Goal: Task Accomplishment & Management: Complete application form

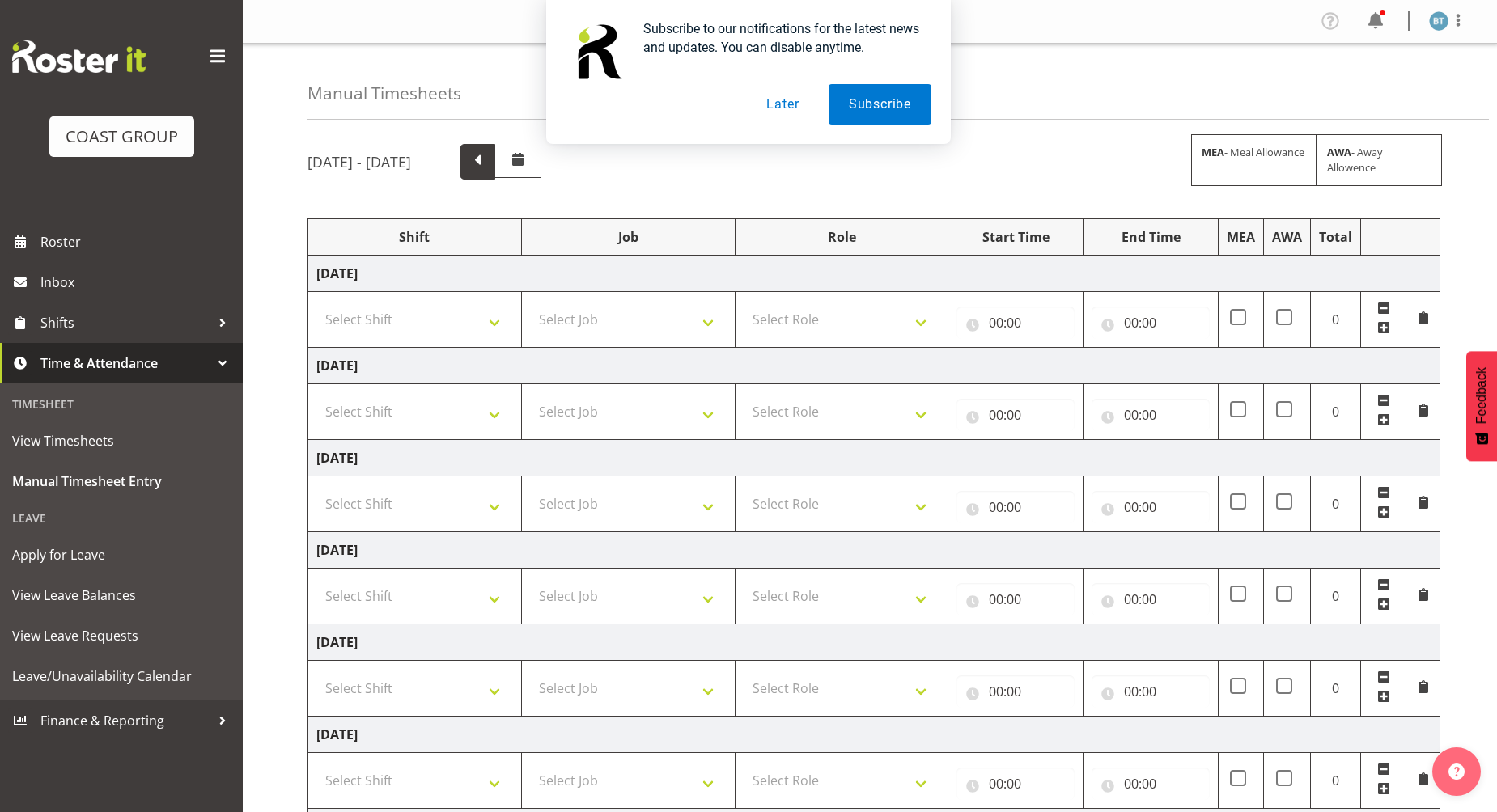
click at [488, 154] on span at bounding box center [477, 160] width 21 height 21
click at [462, 329] on select "Select Shift [PERSON_NAME] General Work" at bounding box center [414, 319] width 196 height 32
select select "6878"
click at [317, 303] on select "Select Shift [PERSON_NAME] General Work" at bounding box center [414, 319] width 196 height 32
click at [436, 420] on select "Select Shift [PERSON_NAME] General Work" at bounding box center [414, 412] width 196 height 32
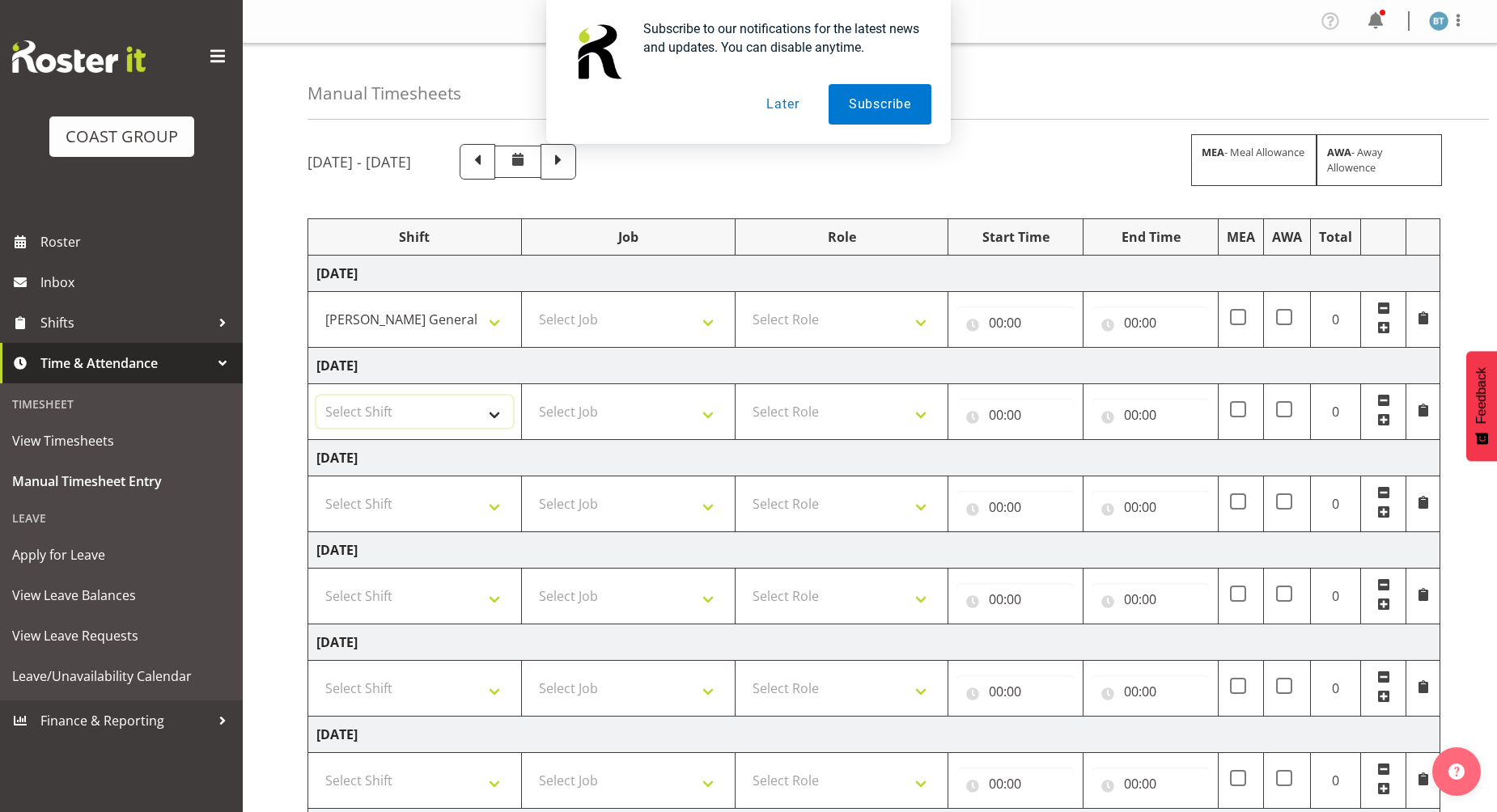
select select "6878"
click at [317, 396] on select "Select Shift [PERSON_NAME] General Work" at bounding box center [414, 412] width 196 height 32
drag, startPoint x: 432, startPoint y: 508, endPoint x: 431, endPoint y: 518, distance: 10.0
click at [432, 508] on select "Select Shift [PERSON_NAME] General Work" at bounding box center [414, 504] width 196 height 32
select select "6878"
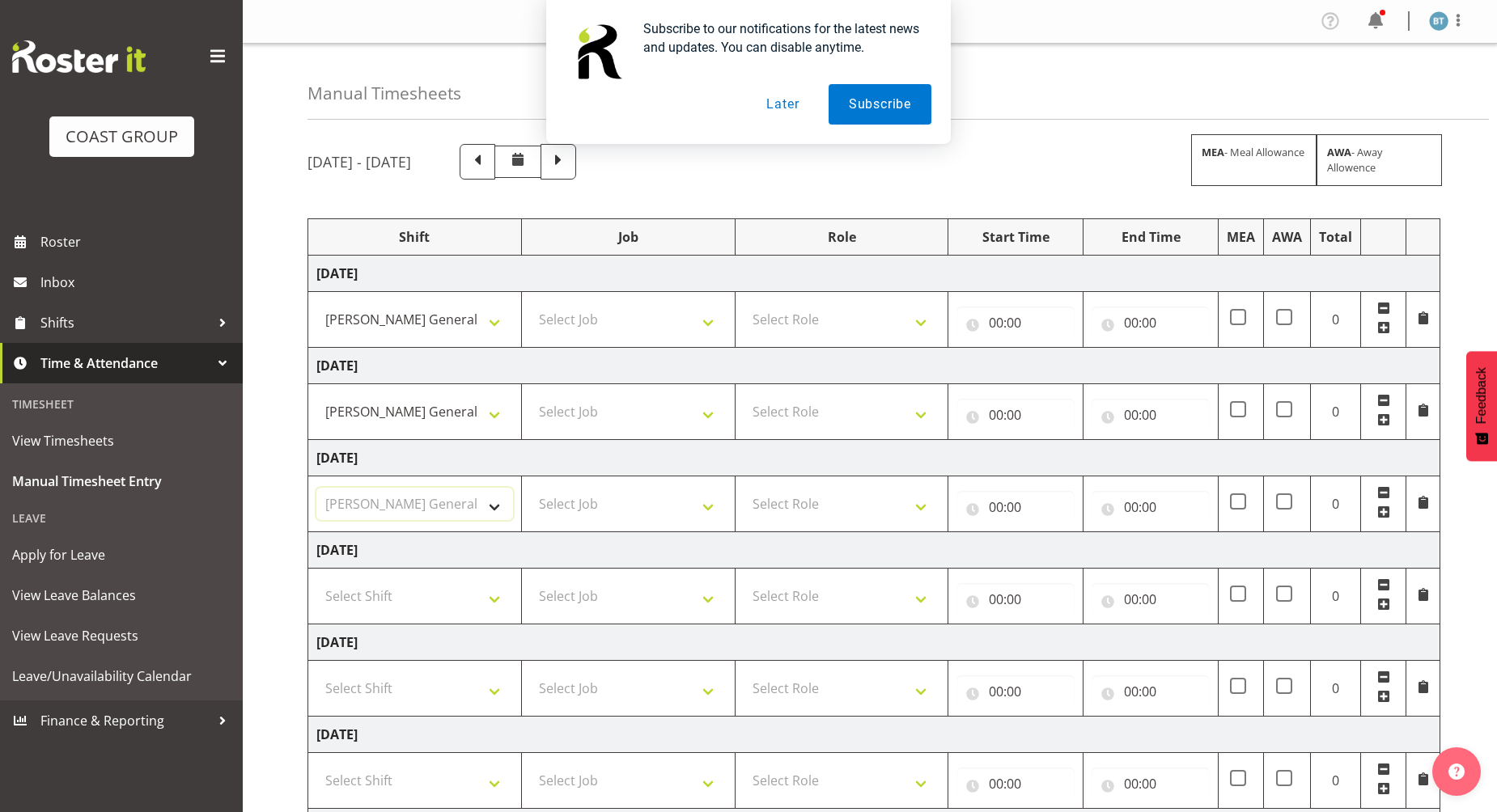
click at [317, 488] on select "Select Shift [PERSON_NAME] General Work" at bounding box center [414, 504] width 196 height 32
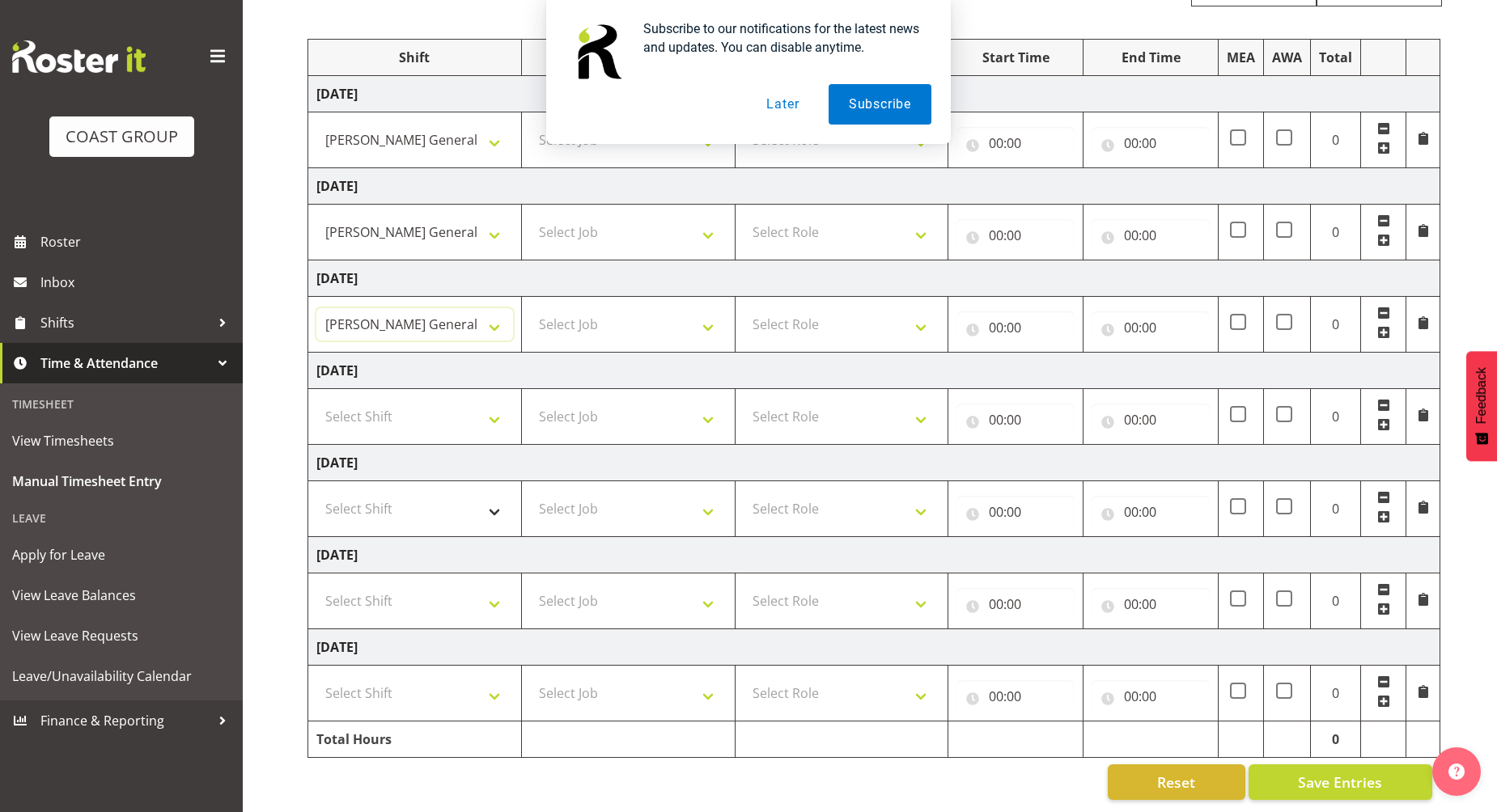
scroll to position [195, 0]
click at [421, 598] on select "Select Shift [PERSON_NAME] General Work" at bounding box center [414, 601] width 196 height 32
click at [439, 585] on select "Select Shift [PERSON_NAME] General Work" at bounding box center [414, 601] width 196 height 32
select select "6878"
click at [317, 585] on select "Select Shift [PERSON_NAME] General Work" at bounding box center [414, 601] width 196 height 32
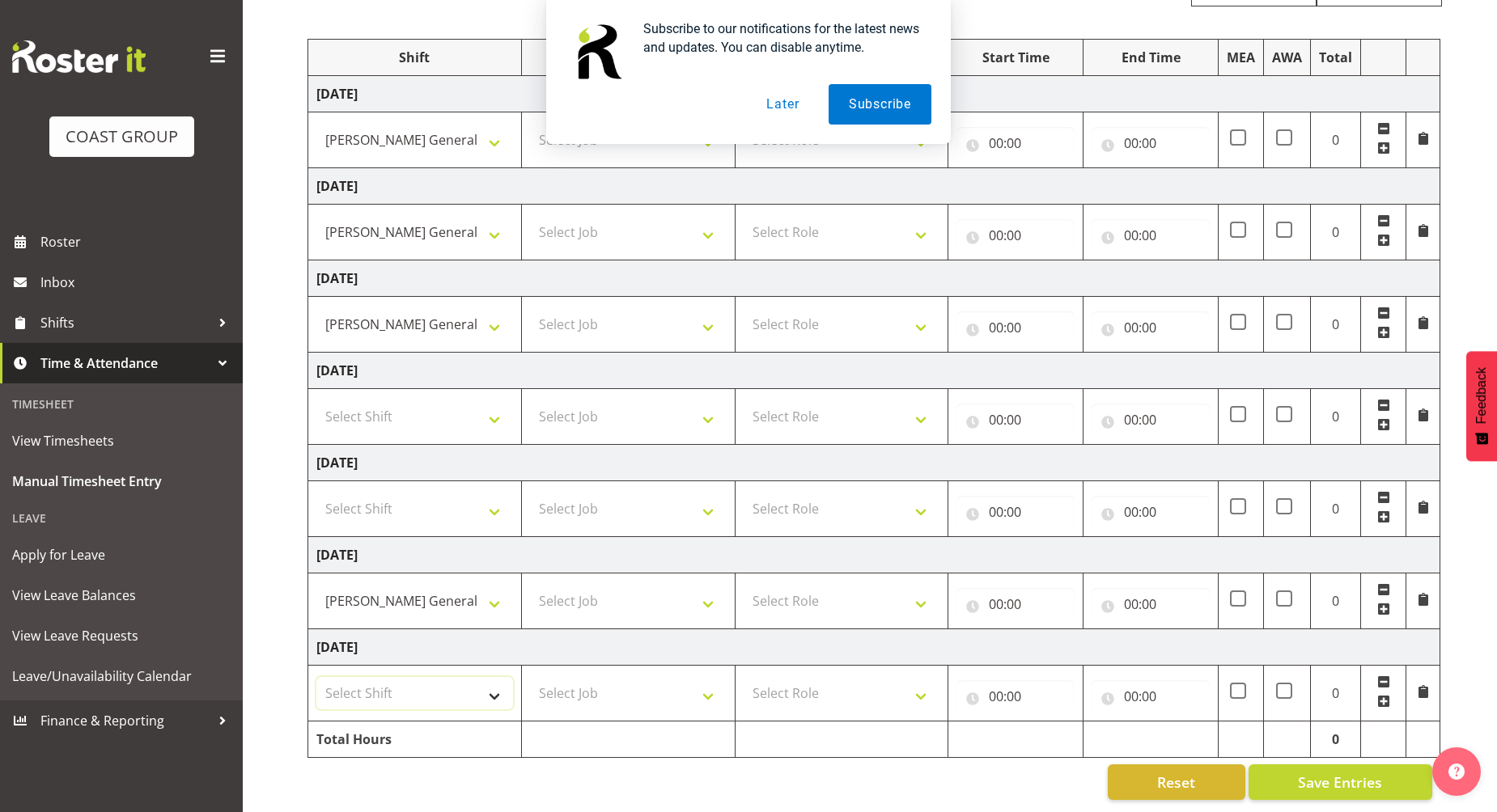
click at [446, 693] on select "Select Shift [PERSON_NAME] General Work" at bounding box center [414, 693] width 196 height 32
select select "6878"
click at [317, 677] on select "Select Shift [PERSON_NAME] General Work" at bounding box center [414, 693] width 196 height 32
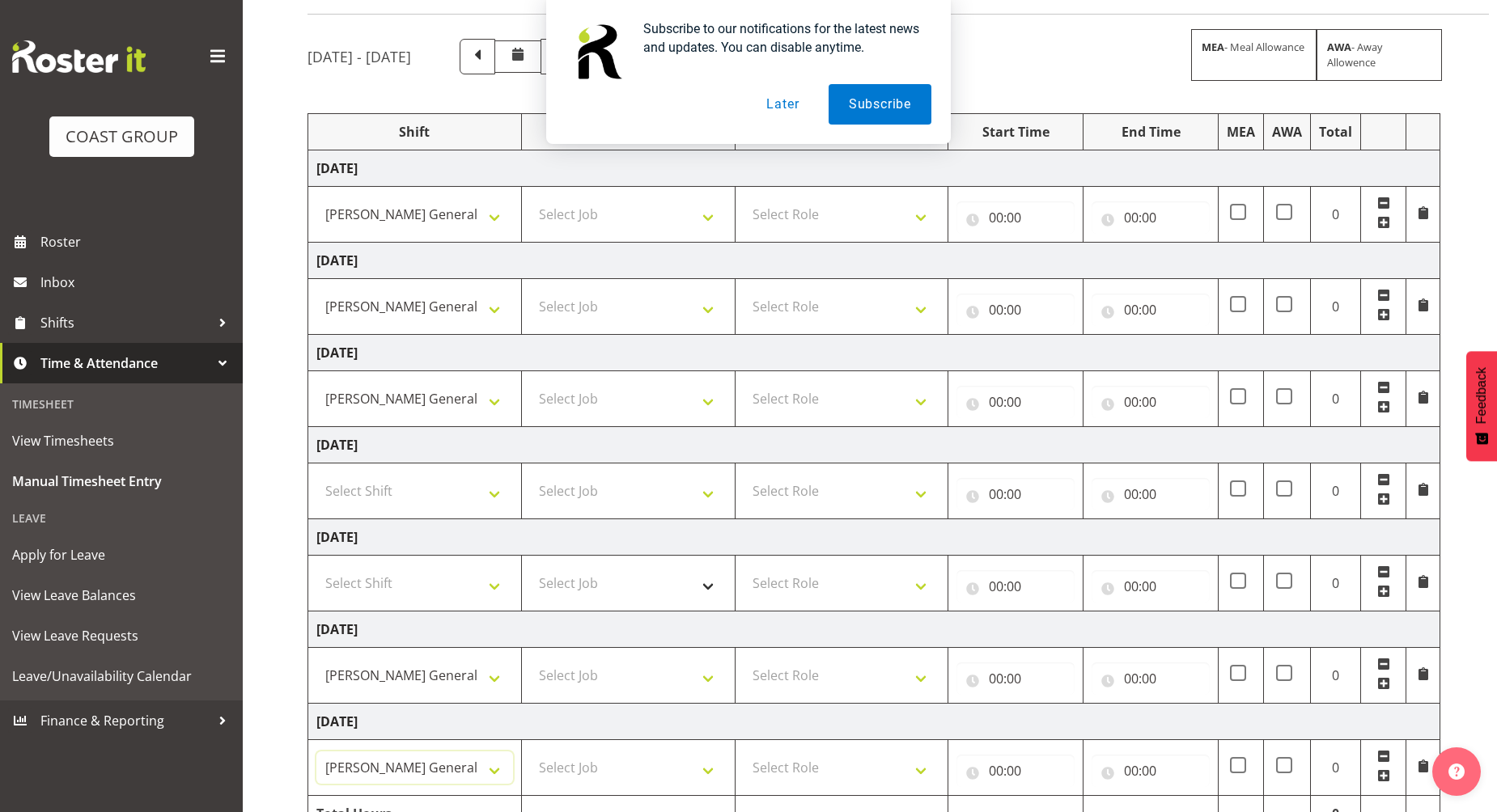
scroll to position [0, 0]
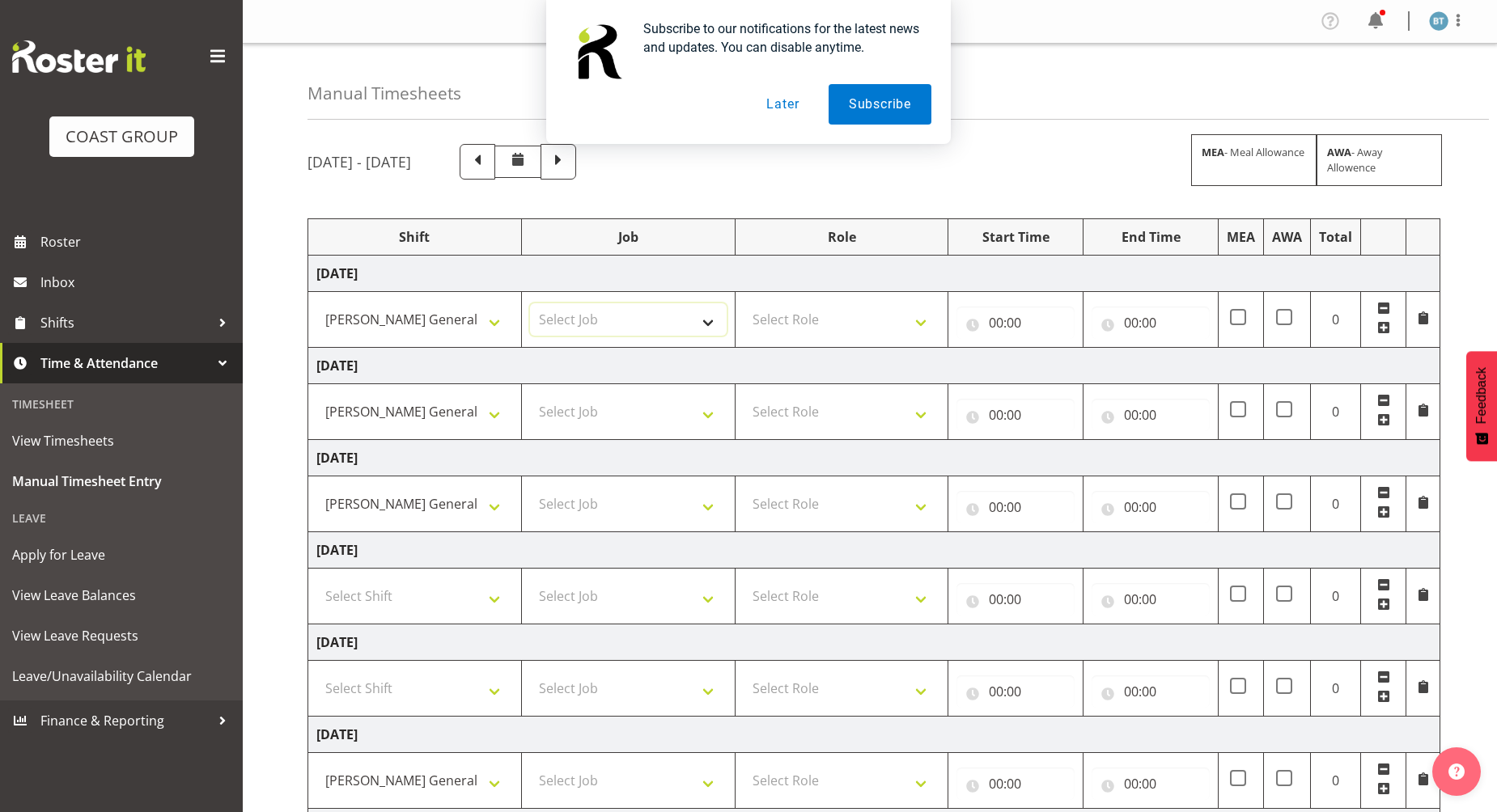
click at [661, 318] on select "Select Job 1 Carlton Events 1 [PERSON_NAME][GEOGRAPHIC_DATA] 1 [PERSON_NAME][GE…" at bounding box center [628, 319] width 196 height 32
select select "9466"
click at [530, 303] on select "Select Job 1 Carlton Events 1 [PERSON_NAME][GEOGRAPHIC_DATA] 1 [PERSON_NAME][GE…" at bounding box center [628, 319] width 196 height 32
click at [622, 420] on select "Select Job 1 Carlton Events 1 [PERSON_NAME][GEOGRAPHIC_DATA] 1 [PERSON_NAME][GE…" at bounding box center [628, 412] width 196 height 32
select select "9466"
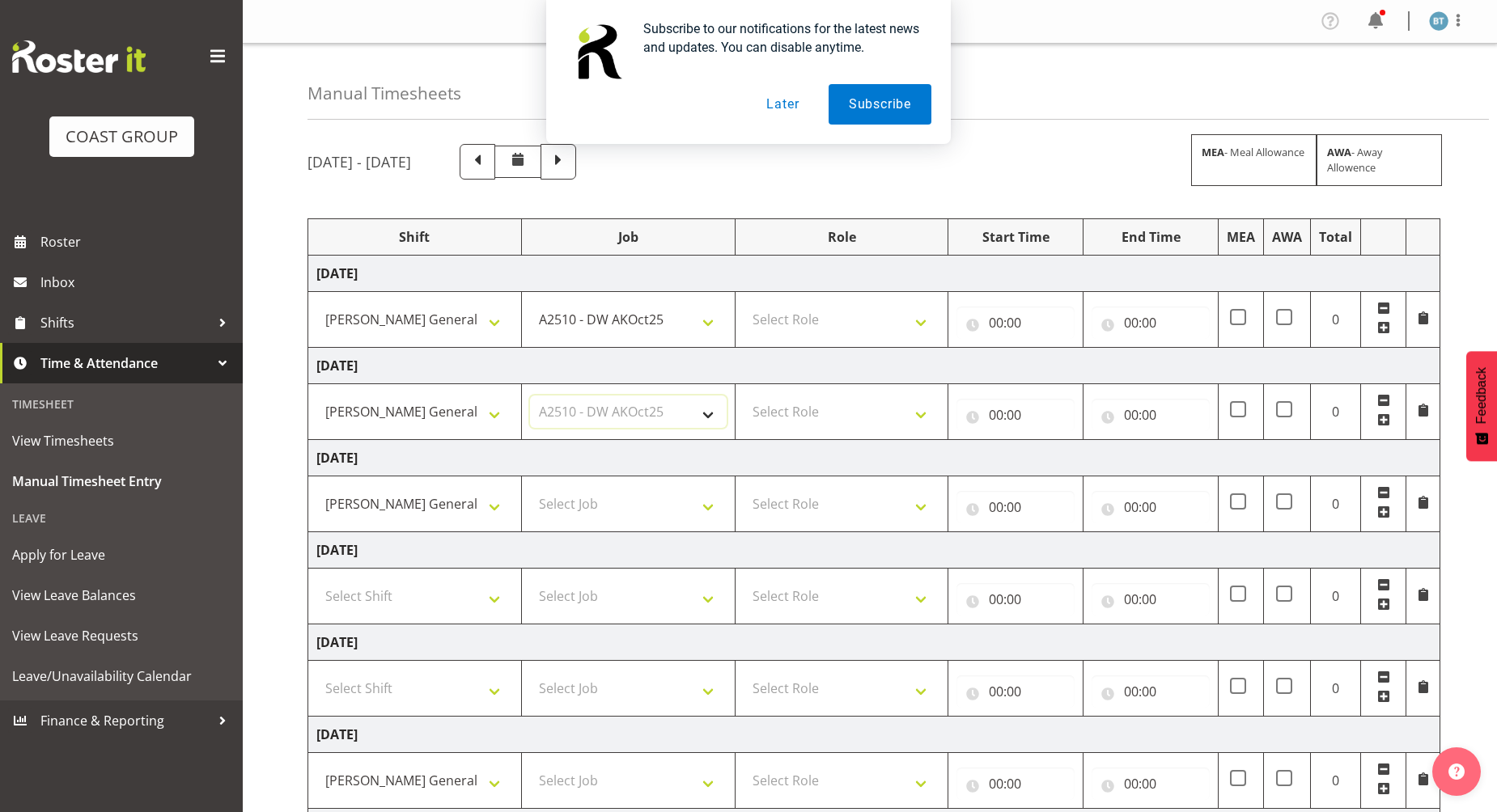
click at [530, 396] on select "Select Job 1 Carlton Events 1 [PERSON_NAME][GEOGRAPHIC_DATA] 1 [PERSON_NAME][GE…" at bounding box center [628, 412] width 196 height 32
click at [586, 526] on td "Select Job 1 Carlton Events 1 [PERSON_NAME][GEOGRAPHIC_DATA] 1 [PERSON_NAME][GE…" at bounding box center [628, 505] width 214 height 56
click at [611, 499] on select "Select Job 1 Carlton Events 1 [PERSON_NAME][GEOGRAPHIC_DATA] 1 [PERSON_NAME][GE…" at bounding box center [628, 504] width 196 height 32
select select "9466"
click at [530, 488] on select "Select Job 1 Carlton Events 1 [PERSON_NAME][GEOGRAPHIC_DATA] 1 [PERSON_NAME][GE…" at bounding box center [628, 504] width 196 height 32
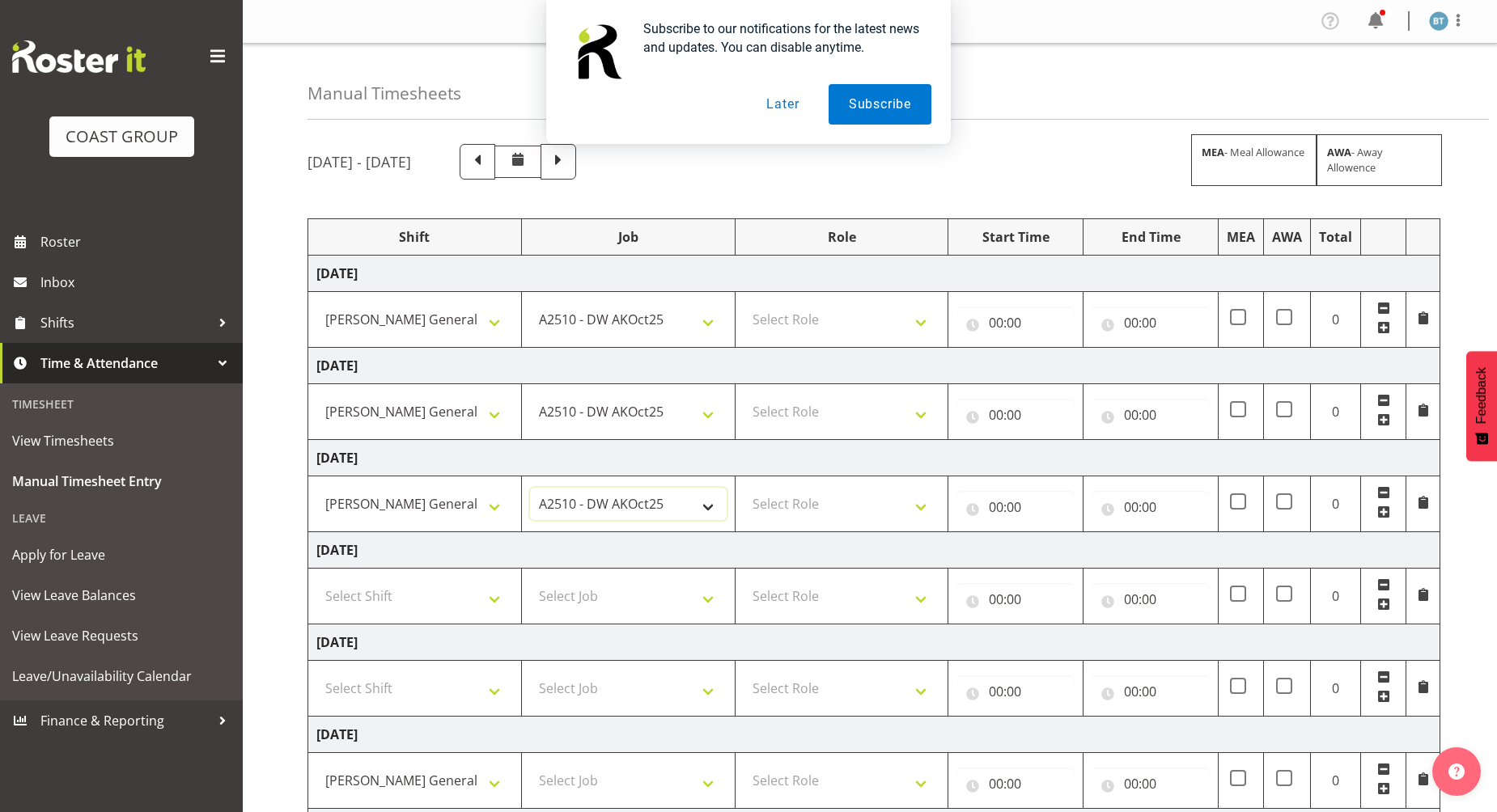
scroll to position [195, 0]
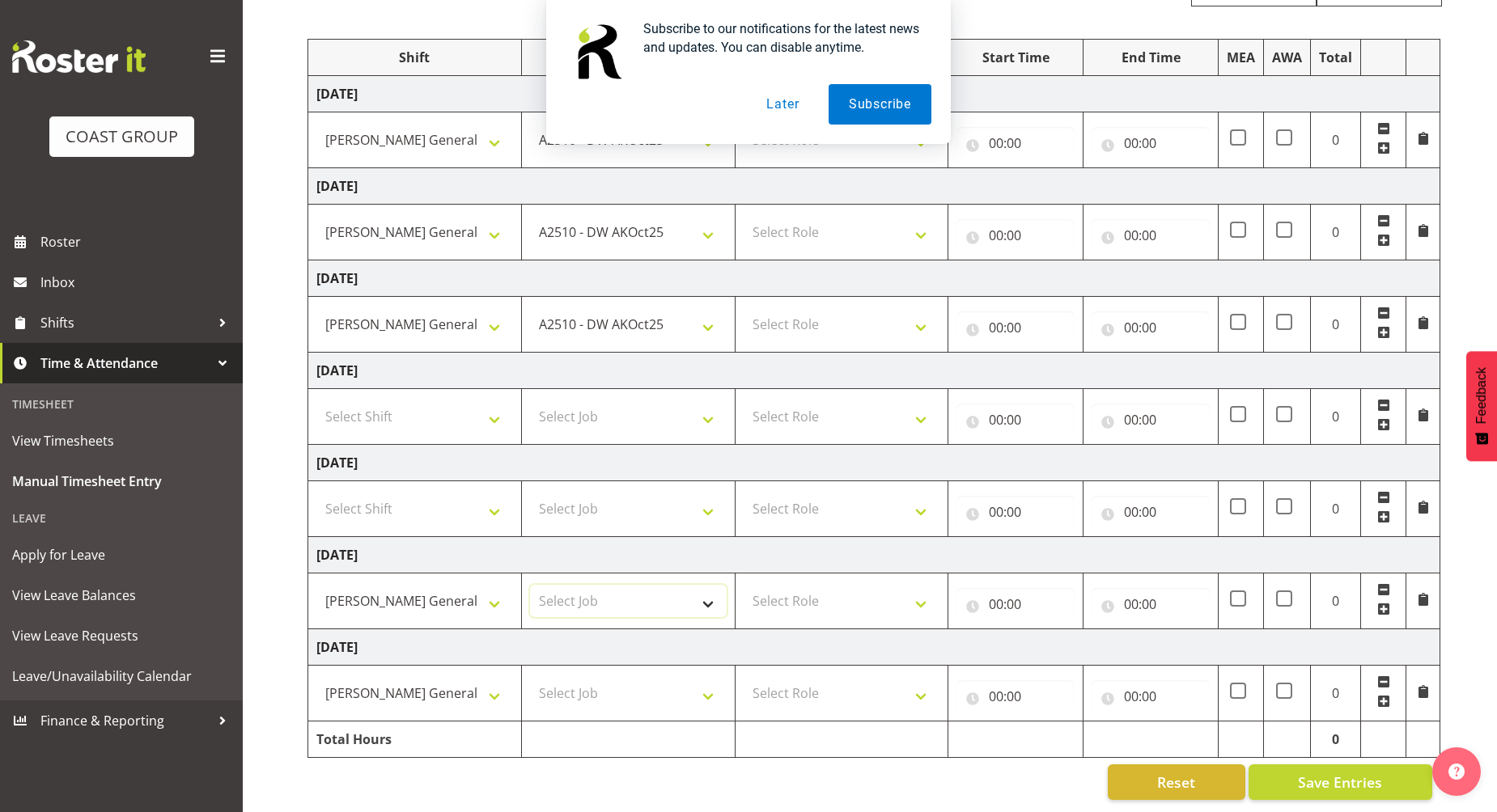
click at [620, 592] on select "Select Job 1 Carlton Events 1 [PERSON_NAME][GEOGRAPHIC_DATA] 1 [PERSON_NAME][GE…" at bounding box center [628, 601] width 196 height 32
select select "9466"
click at [530, 585] on select "Select Job 1 Carlton Events 1 [PERSON_NAME][GEOGRAPHIC_DATA] 1 [PERSON_NAME][GE…" at bounding box center [628, 601] width 196 height 32
click at [636, 683] on select "Select Job 1 Carlton Events 1 [PERSON_NAME][GEOGRAPHIC_DATA] 1 [PERSON_NAME][GE…" at bounding box center [628, 693] width 196 height 32
select select "9466"
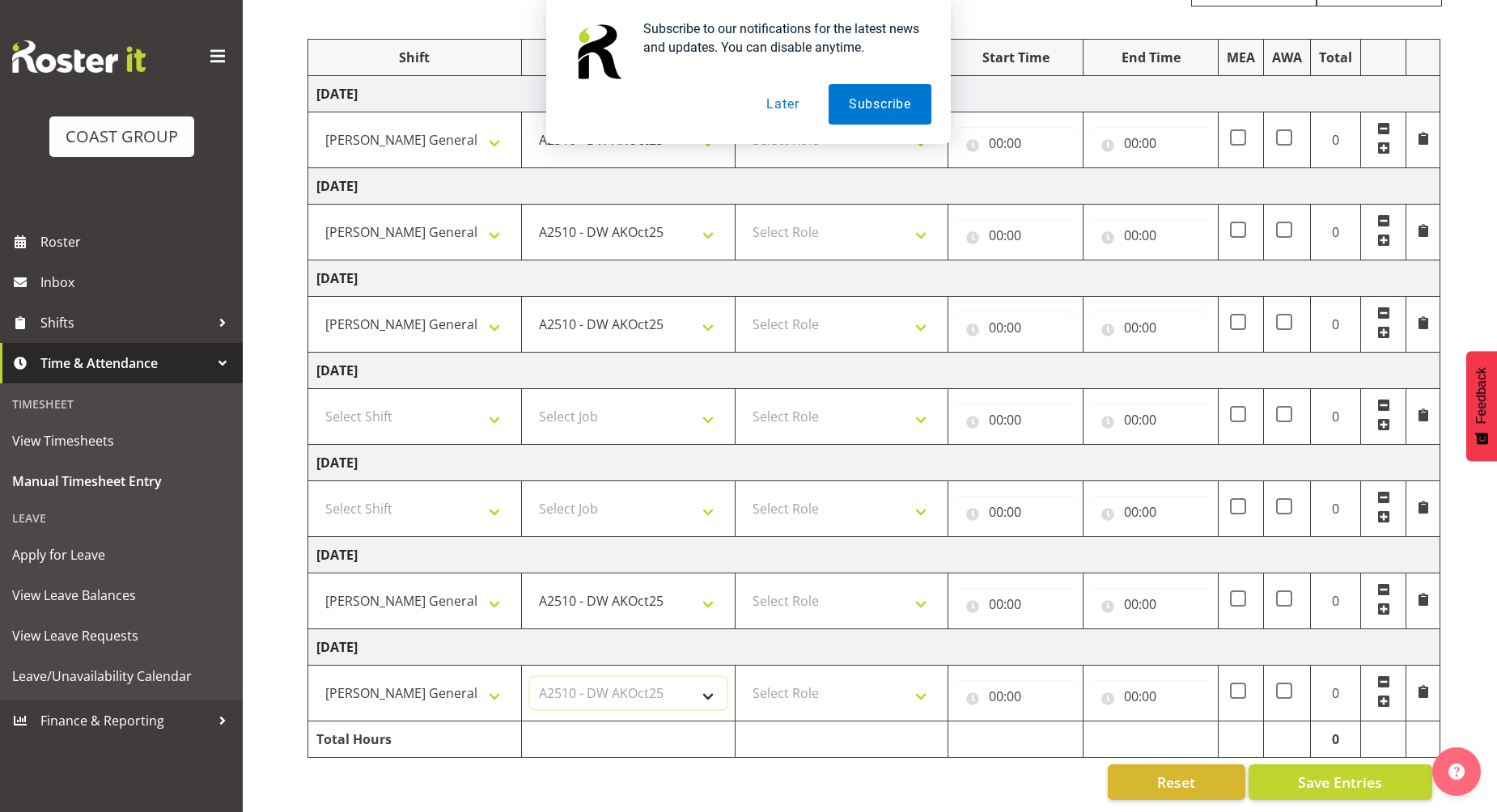
click at [530, 677] on select "Select Job 1 Carlton Events 1 [PERSON_NAME][GEOGRAPHIC_DATA] 1 [PERSON_NAME][GE…" at bounding box center [628, 693] width 196 height 32
click at [882, 589] on select "Select Role DESIGNER [PERSON_NAME]" at bounding box center [842, 601] width 196 height 32
select select "221"
click at [744, 585] on select "Select Role DESIGNER [PERSON_NAME]" at bounding box center [842, 601] width 196 height 32
click at [999, 593] on input "00:00" at bounding box center [1015, 604] width 118 height 32
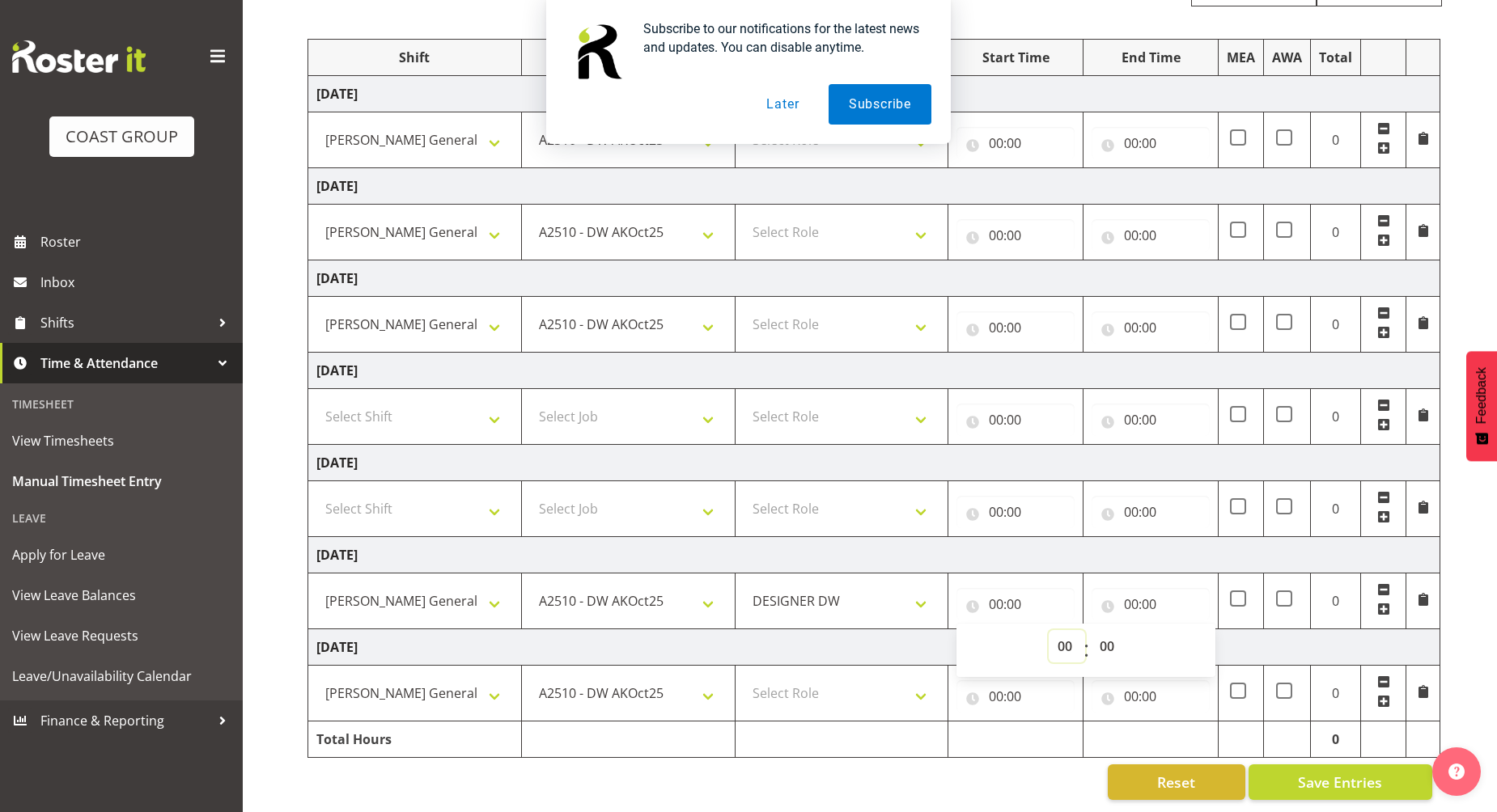
click at [1072, 636] on select "00 01 02 03 04 05 06 07 08 09 10 11 12 13 14 15 16 17 18 19 20 21 22 23" at bounding box center [1067, 646] width 36 height 32
select select "11"
click at [1049, 630] on select "00 01 02 03 04 05 06 07 08 09 10 11 12 13 14 15 16 17 18 19 20 21 22 23" at bounding box center [1067, 646] width 36 height 32
type input "11:00"
click at [1107, 630] on select "00 01 02 03 04 05 06 07 08 09 10 11 12 13 14 15 16 17 18 19 20 21 22 23 24 25 2…" at bounding box center [1109, 646] width 36 height 32
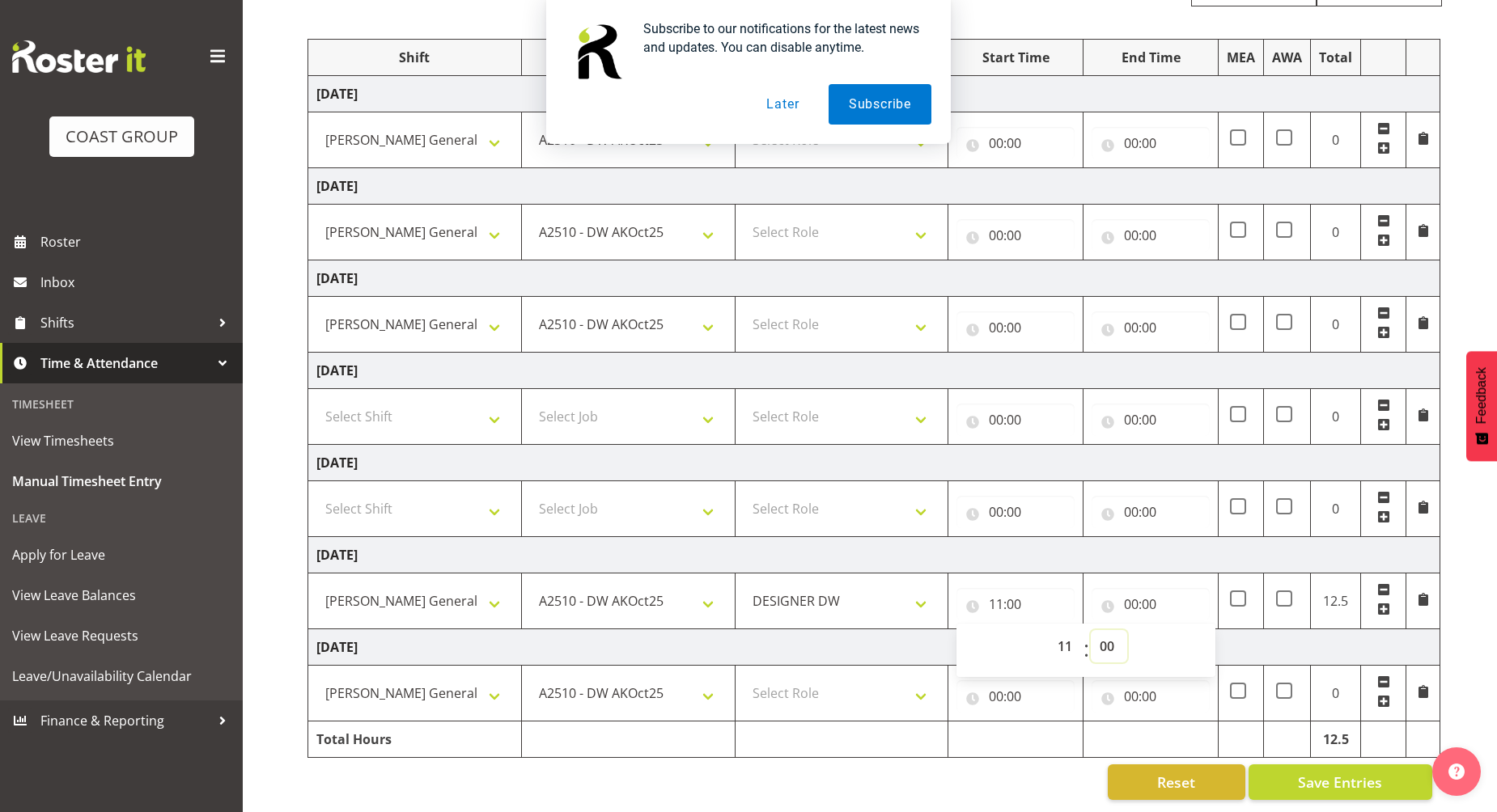
select select "30"
click at [1091, 630] on select "00 01 02 03 04 05 06 07 08 09 10 11 12 13 14 15 16 17 18 19 20 21 22 23 24 25 2…" at bounding box center [1109, 646] width 36 height 32
type input "11:30"
click at [711, 666] on td "1 Carlton Events 1 [PERSON_NAME] 1 [PERSON_NAME][GEOGRAPHIC_DATA] 1 EHS WAREHOU…" at bounding box center [628, 694] width 214 height 56
click at [715, 629] on td "[DATE]" at bounding box center [874, 647] width 1132 height 36
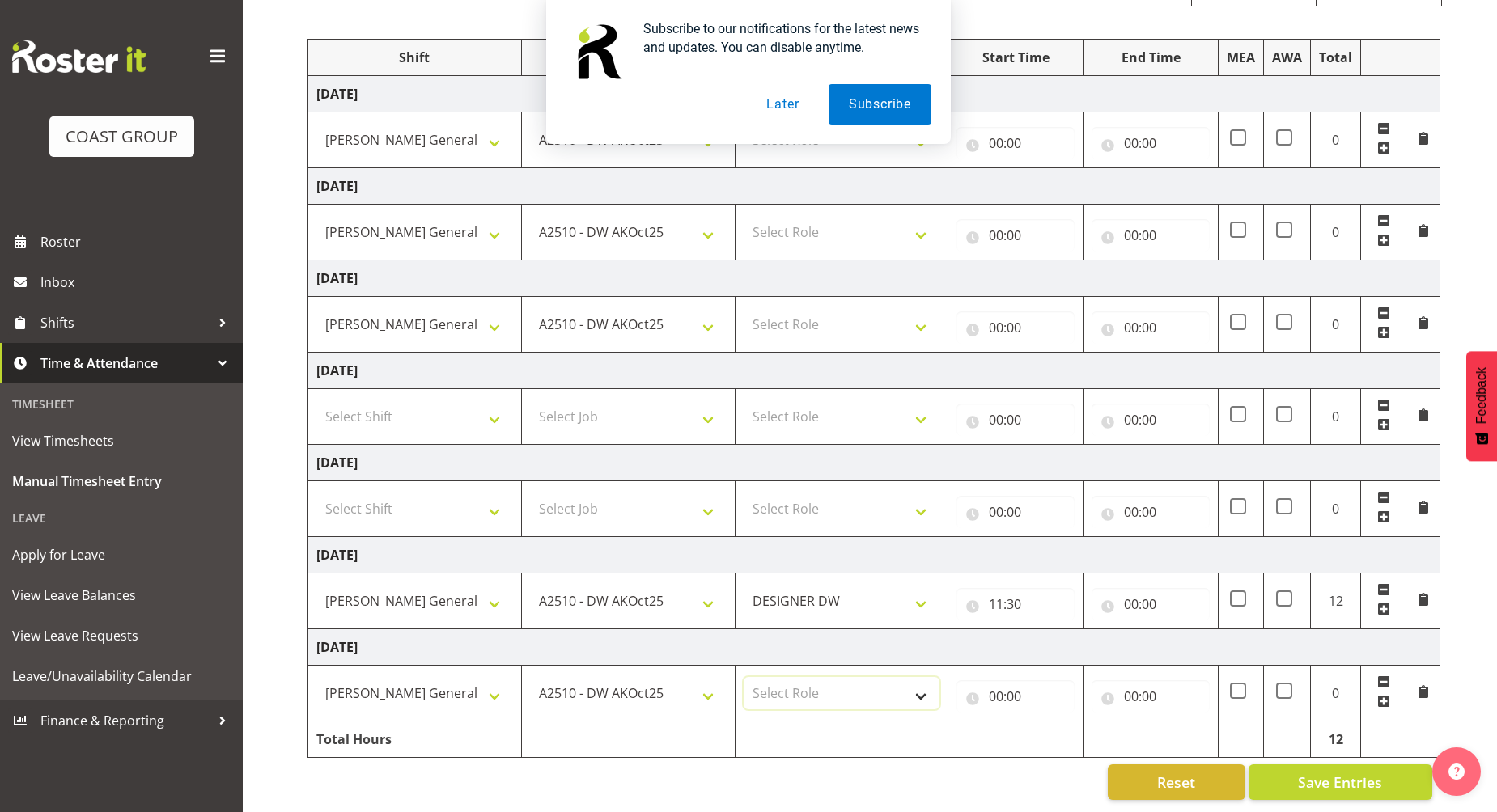
click at [839, 681] on select "Select Role DESIGNER [PERSON_NAME]" at bounding box center [842, 693] width 196 height 32
select select "221"
click at [744, 677] on select "Select Role DESIGNER [PERSON_NAME]" at bounding box center [842, 693] width 196 height 32
click at [992, 681] on input "00:00" at bounding box center [1015, 697] width 118 height 32
click at [1071, 729] on select "00 01 02 03 04 05 06 07 08 09 10 11 12 13 14 15 16 17 18 19 20 21 22 23" at bounding box center [1067, 739] width 36 height 32
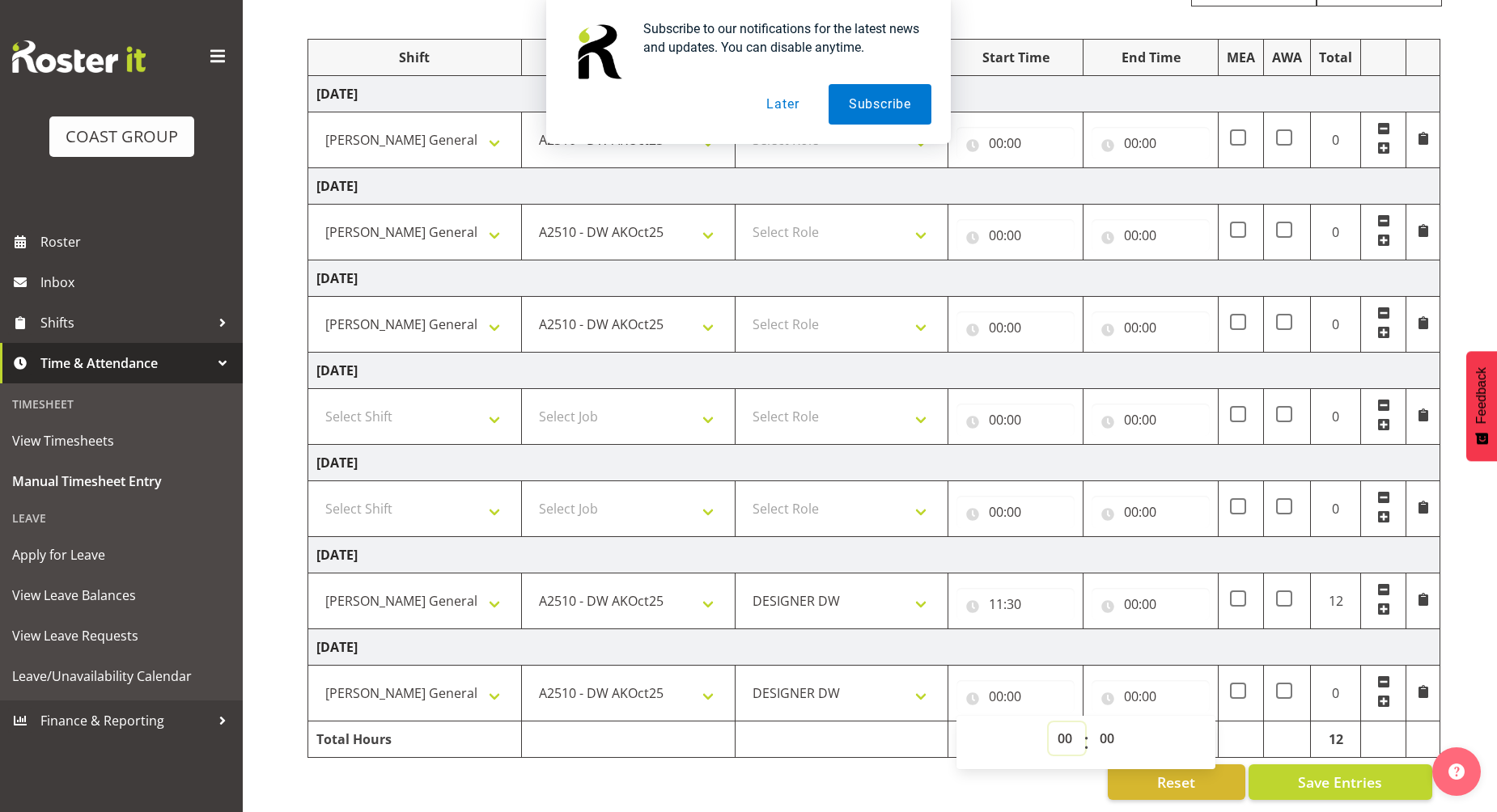
select select "7"
click at [1049, 723] on select "00 01 02 03 04 05 06 07 08 09 10 11 12 13 14 15 16 17 18 19 20 21 22 23" at bounding box center [1067, 739] width 36 height 32
type input "07:00"
click at [1103, 724] on select "00 01 02 03 04 05 06 07 08 09 10 11 12 13 14 15 16 17 18 19 20 21 22 23 24 25 2…" at bounding box center [1109, 739] width 36 height 32
select select "30"
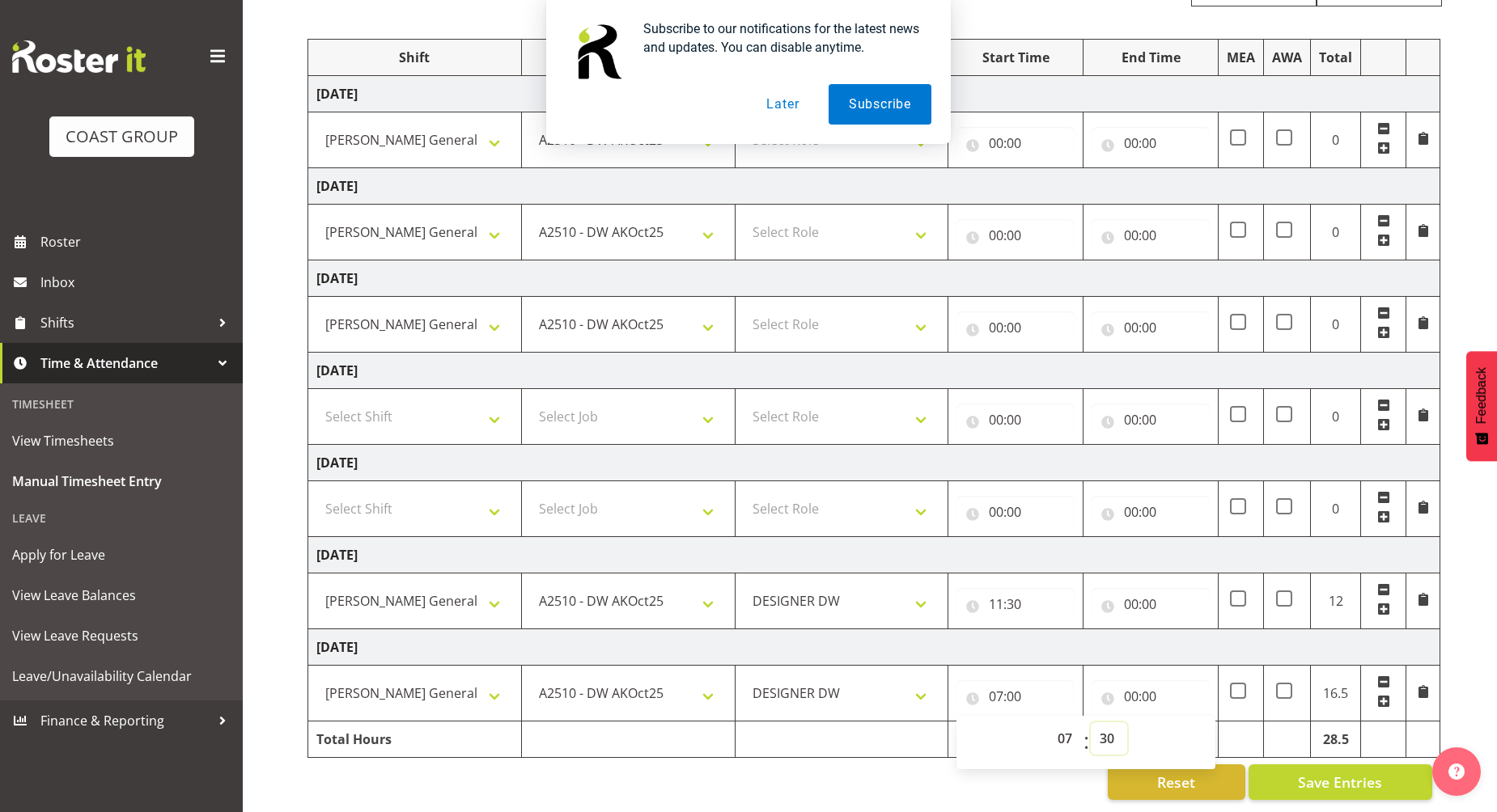
click at [1091, 723] on select "00 01 02 03 04 05 06 07 08 09 10 11 12 13 14 15 16 17 18 19 20 21 22 23 24 25 2…" at bounding box center [1109, 739] width 36 height 32
type input "07:30"
click at [1129, 681] on input "00:00" at bounding box center [1151, 697] width 118 height 32
click at [1200, 728] on select "00 01 02 03 04 05 06 07 08 09 10 11 12 13 14 15 16 17 18 19 20 21 22 23" at bounding box center [1201, 739] width 36 height 32
select select "17"
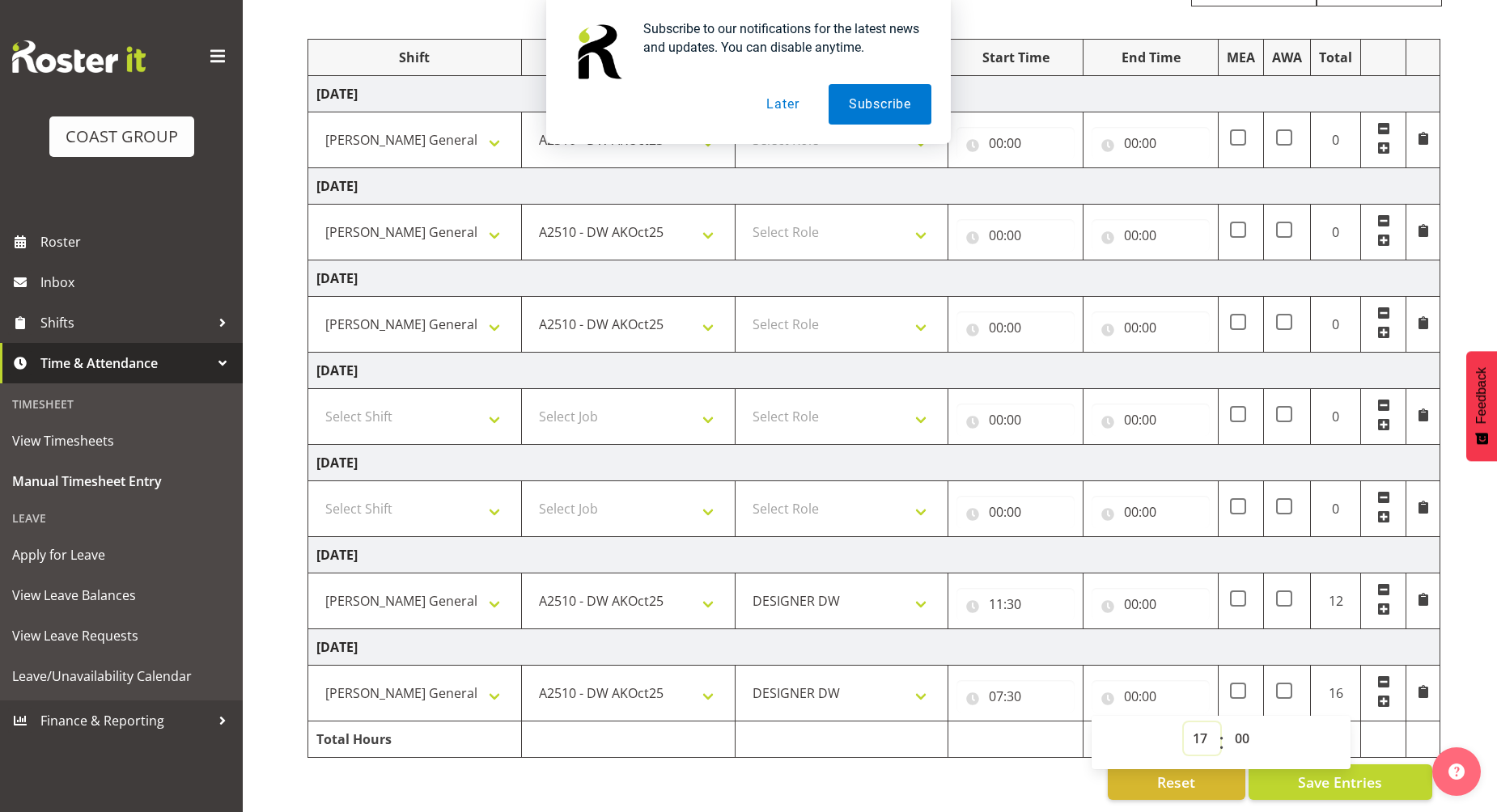
click at [1184, 723] on select "00 01 02 03 04 05 06 07 08 09 10 11 12 13 14 15 16 17 18 19 20 21 22 23" at bounding box center [1201, 739] width 36 height 32
type input "17:00"
click at [1248, 729] on select "00 01 02 03 04 05 06 07 08 09 10 11 12 13 14 15 16 17 18 19 20 21 22 23 24 25 2…" at bounding box center [1243, 739] width 36 height 32
select select "30"
click at [1226, 723] on select "00 01 02 03 04 05 06 07 08 09 10 11 12 13 14 15 16 17 18 19 20 21 22 23 24 25 2…" at bounding box center [1243, 739] width 36 height 32
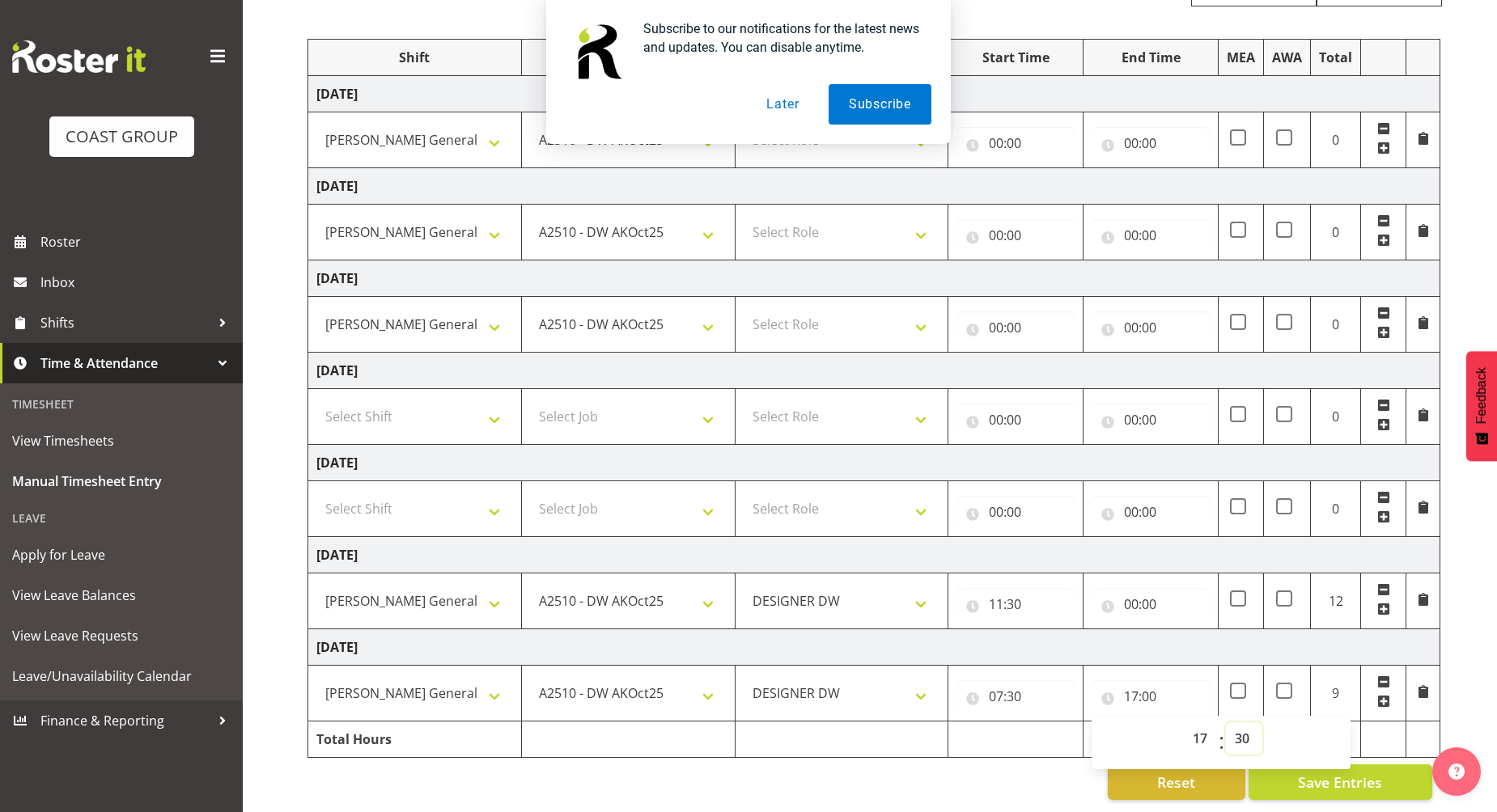
type input "17:30"
click at [1024, 640] on td "[DATE]" at bounding box center [874, 647] width 1132 height 36
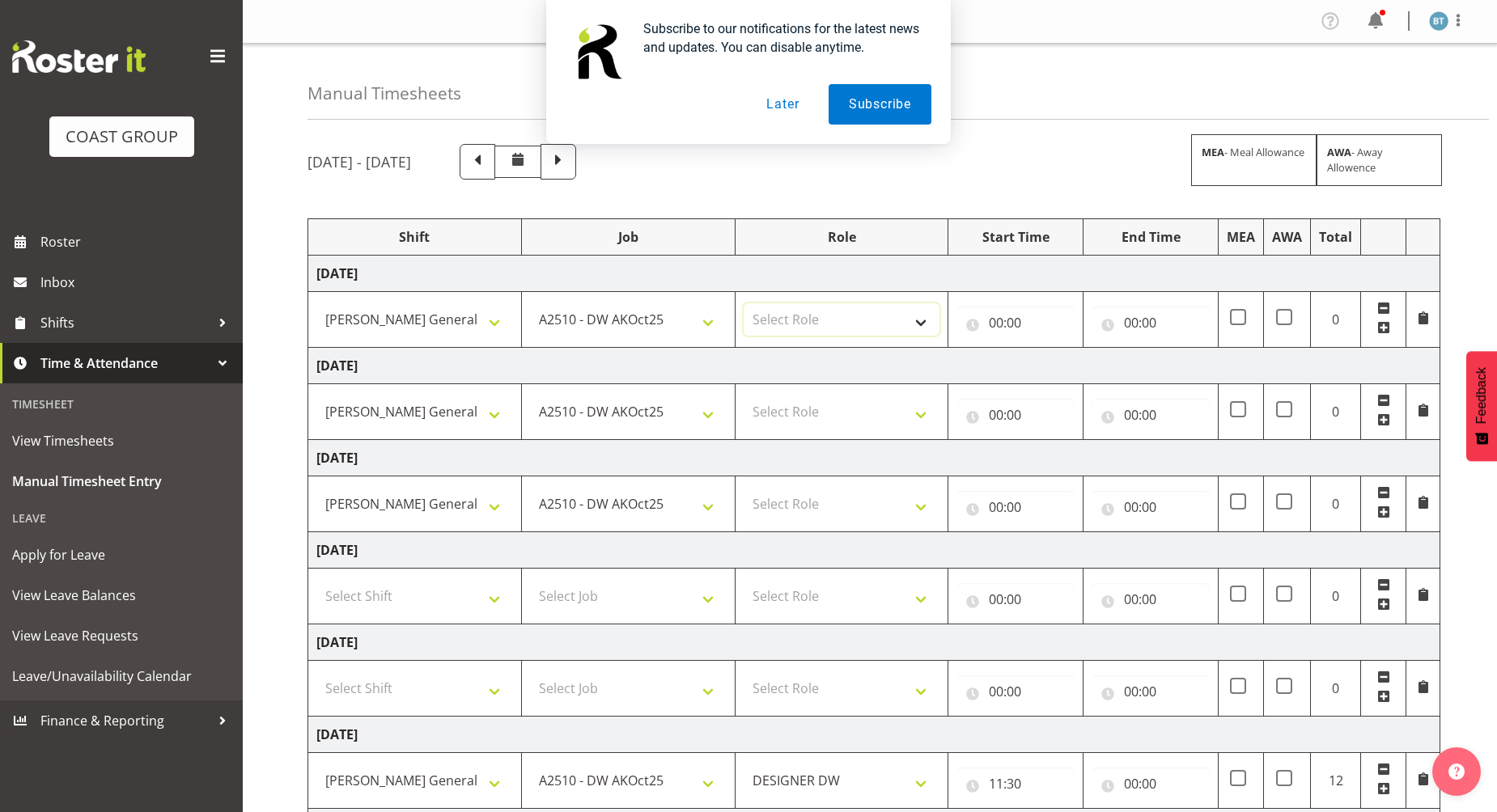
click at [859, 318] on select "Select Role DESIGNER [PERSON_NAME]" at bounding box center [842, 319] width 196 height 32
select select "221"
click at [744, 303] on select "Select Role DESIGNER [PERSON_NAME]" at bounding box center [842, 319] width 196 height 32
click at [814, 412] on select "Select Role DESIGNER [PERSON_NAME]" at bounding box center [842, 412] width 196 height 32
select select "221"
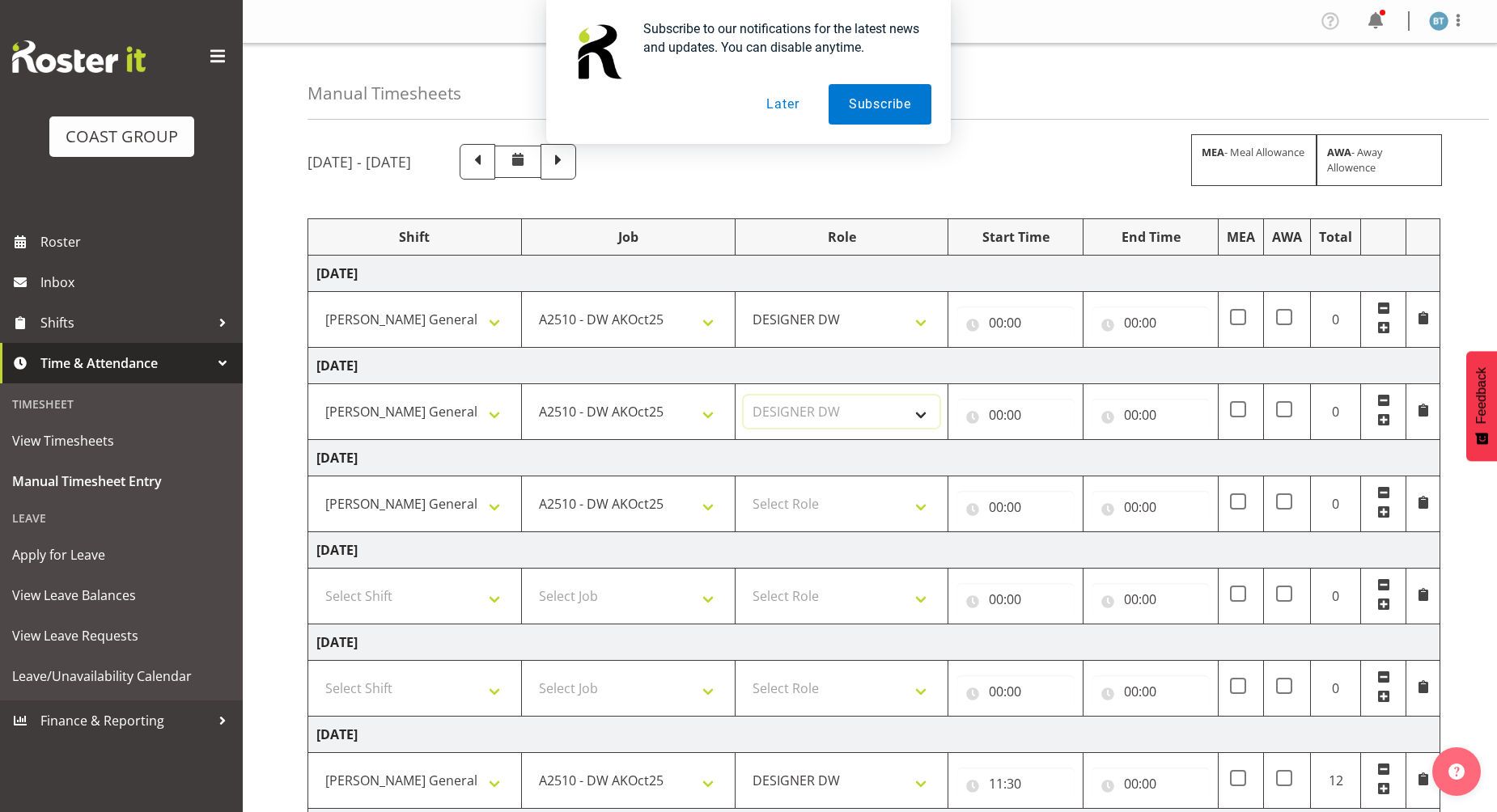
click at [744, 396] on select "Select Role DESIGNER [PERSON_NAME]" at bounding box center [842, 412] width 196 height 32
click at [774, 510] on select "Select Role DESIGNER [PERSON_NAME]" at bounding box center [842, 504] width 196 height 32
select select "221"
click at [744, 488] on select "Select Role DESIGNER [PERSON_NAME]" at bounding box center [842, 504] width 196 height 32
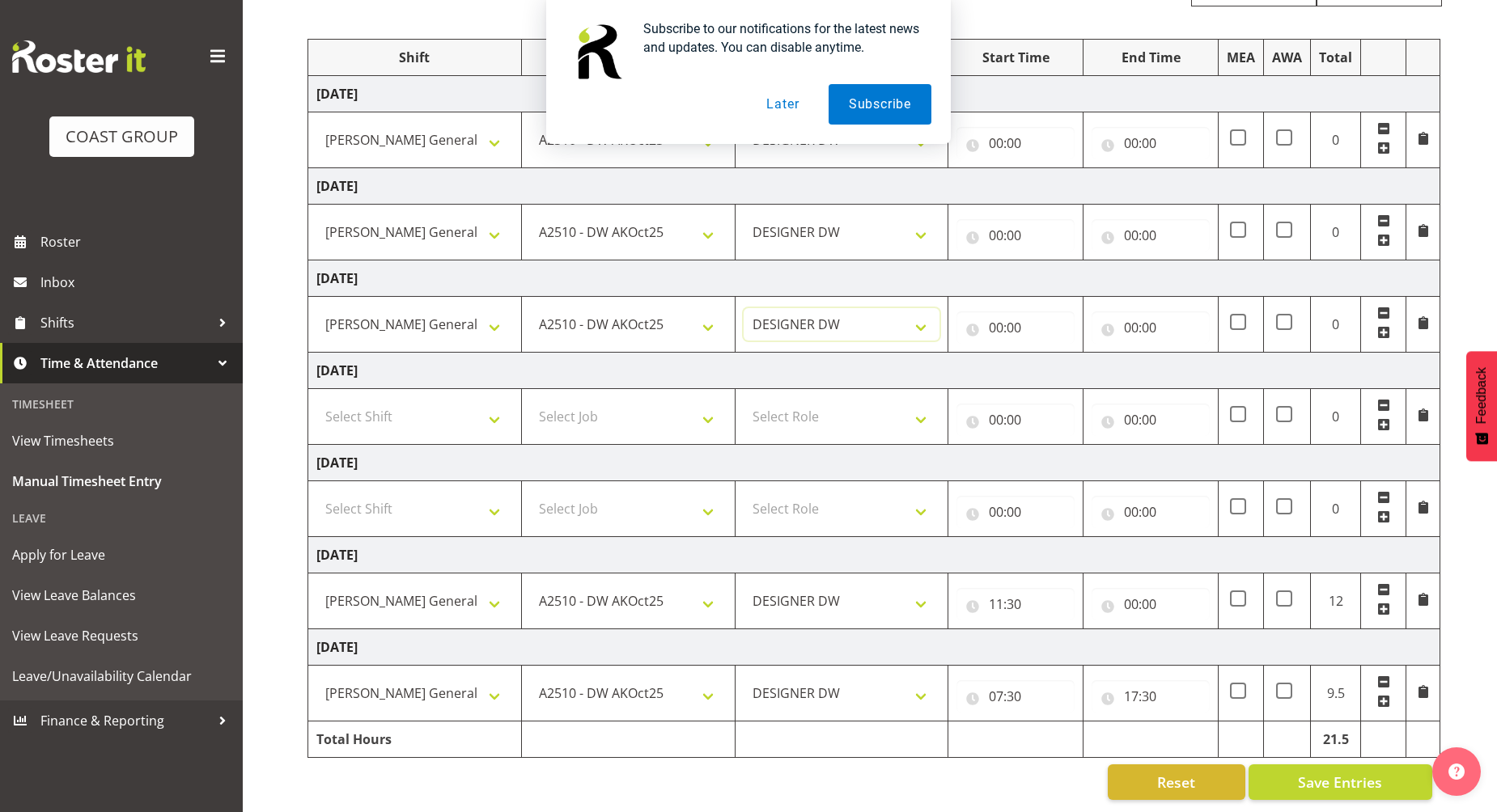
scroll to position [195, 0]
click at [1133, 588] on input "00:00" at bounding box center [1151, 604] width 118 height 32
click at [1206, 638] on select "00 01 02 03 04 05 06 07 08 09 10 11 12 13 14 15 16 17 18 19 20 21 22 23" at bounding box center [1201, 646] width 36 height 32
select select "20"
click at [1184, 630] on select "00 01 02 03 04 05 06 07 08 09 10 11 12 13 14 15 16 17 18 19 20 21 22 23" at bounding box center [1201, 646] width 36 height 32
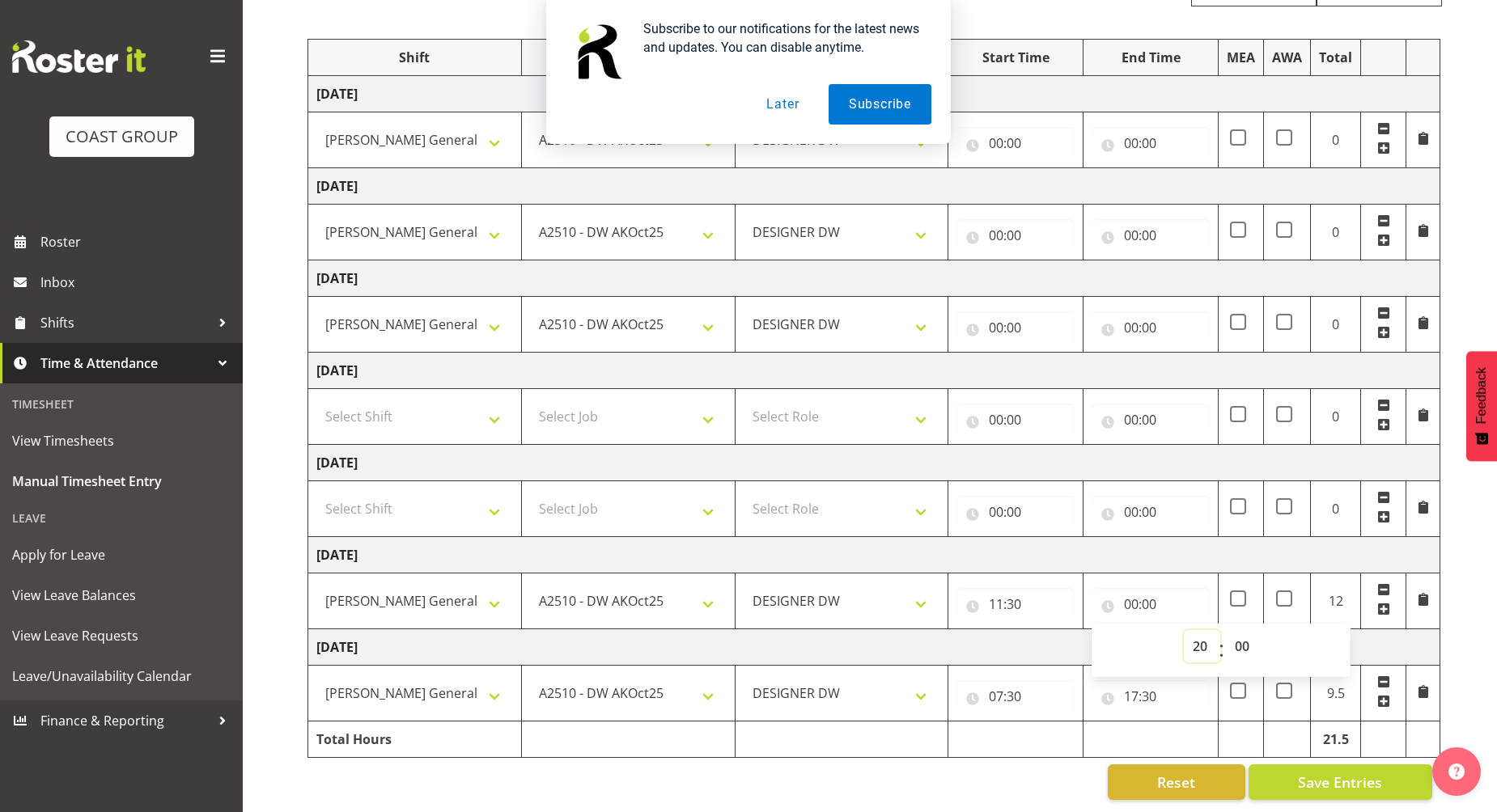
type input "20:00"
click at [1202, 644] on select "00 01 02 03 04 05 06 07 08 09 10 11 12 13 14 15 16 17 18 19 20 21 22 23" at bounding box center [1201, 646] width 36 height 32
select select "18"
click at [1184, 630] on select "00 01 02 03 04 05 06 07 08 09 10 11 12 13 14 15 16 17 18 19 20 21 22 23" at bounding box center [1201, 646] width 36 height 32
type input "18:00"
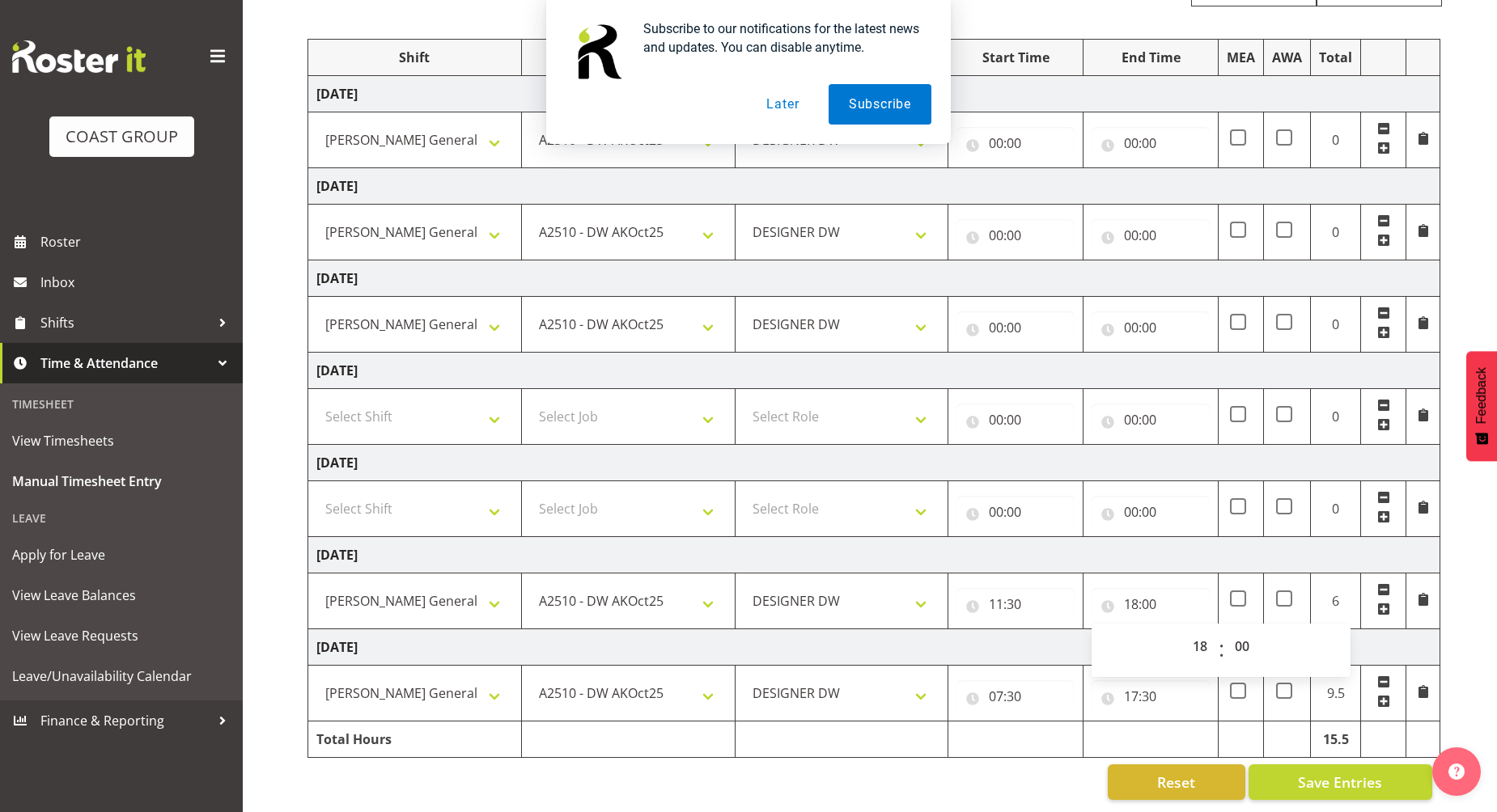
click at [1200, 544] on td "[DATE]" at bounding box center [874, 555] width 1132 height 36
click at [1155, 588] on input "18:00" at bounding box center [1151, 604] width 118 height 32
click at [1244, 630] on select "00 01 02 03 04 05 06 07 08 09 10 11 12 13 14 15 16 17 18 19 20 21 22 23 24 25 2…" at bounding box center [1243, 646] width 36 height 32
select select "30"
click at [1226, 630] on select "00 01 02 03 04 05 06 07 08 09 10 11 12 13 14 15 16 17 18 19 20 21 22 23 24 25 2…" at bounding box center [1243, 646] width 36 height 32
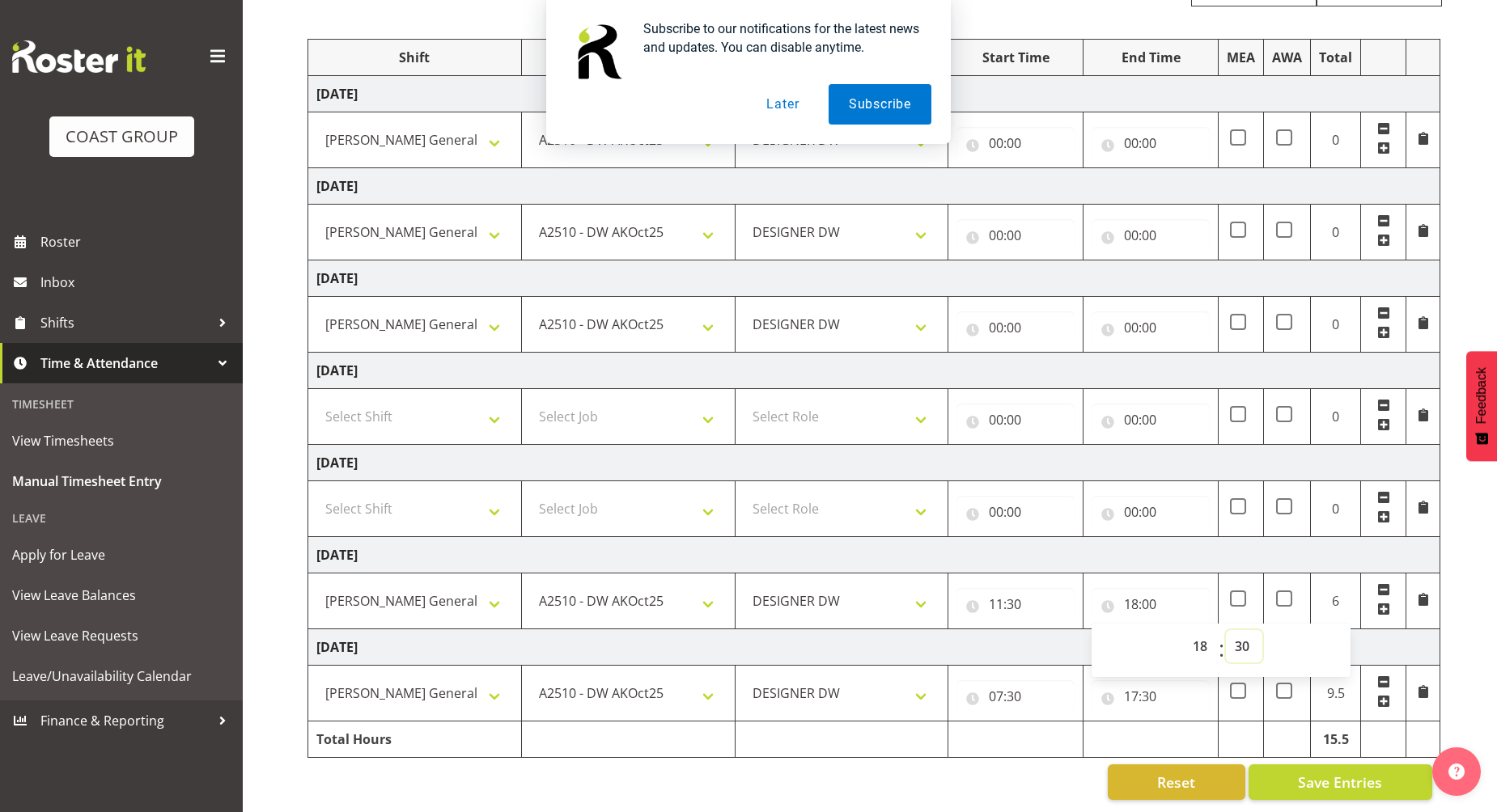
type input "18:30"
click at [1099, 539] on td "[DATE]" at bounding box center [874, 555] width 1132 height 36
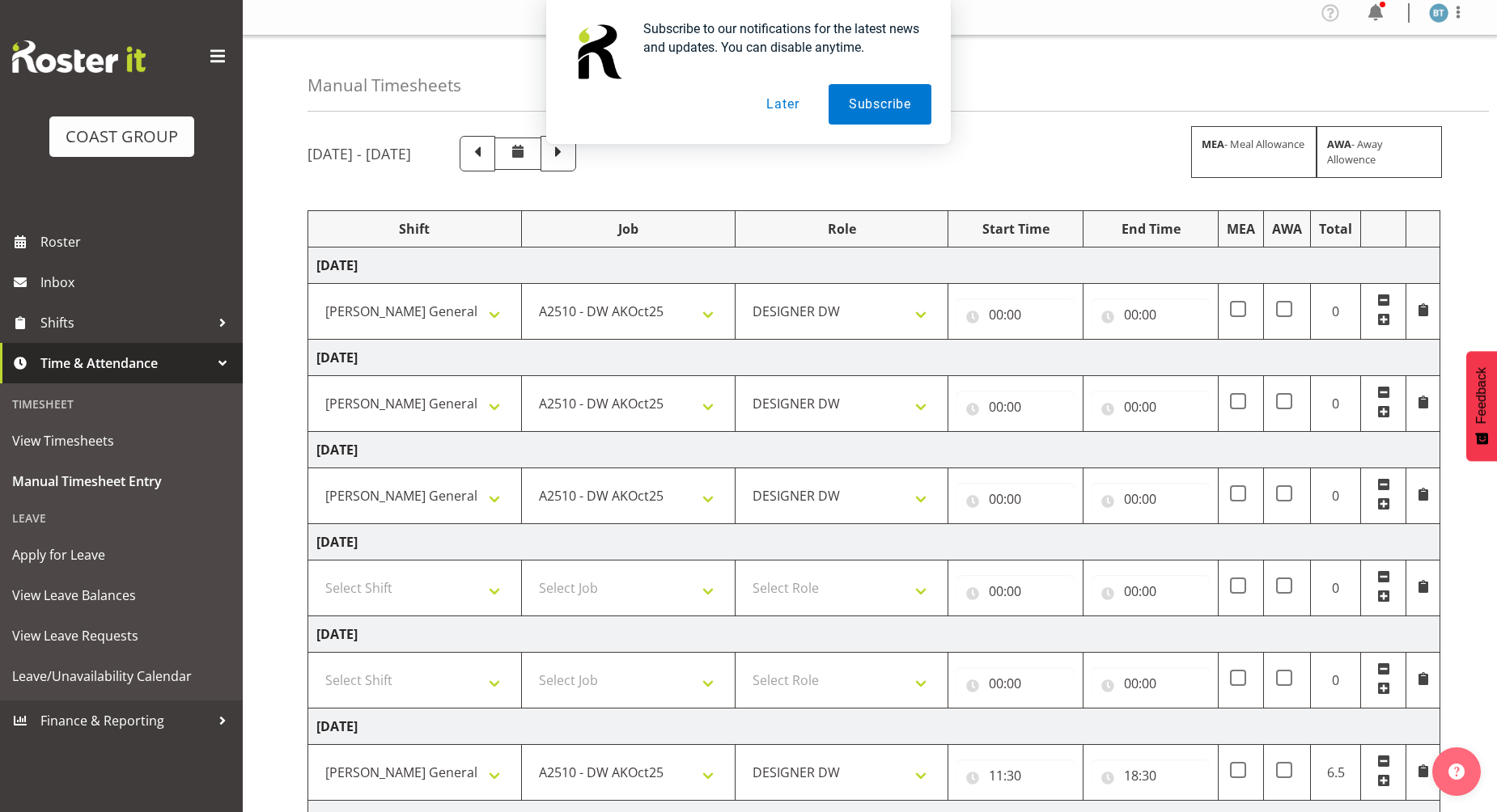
scroll to position [0, 0]
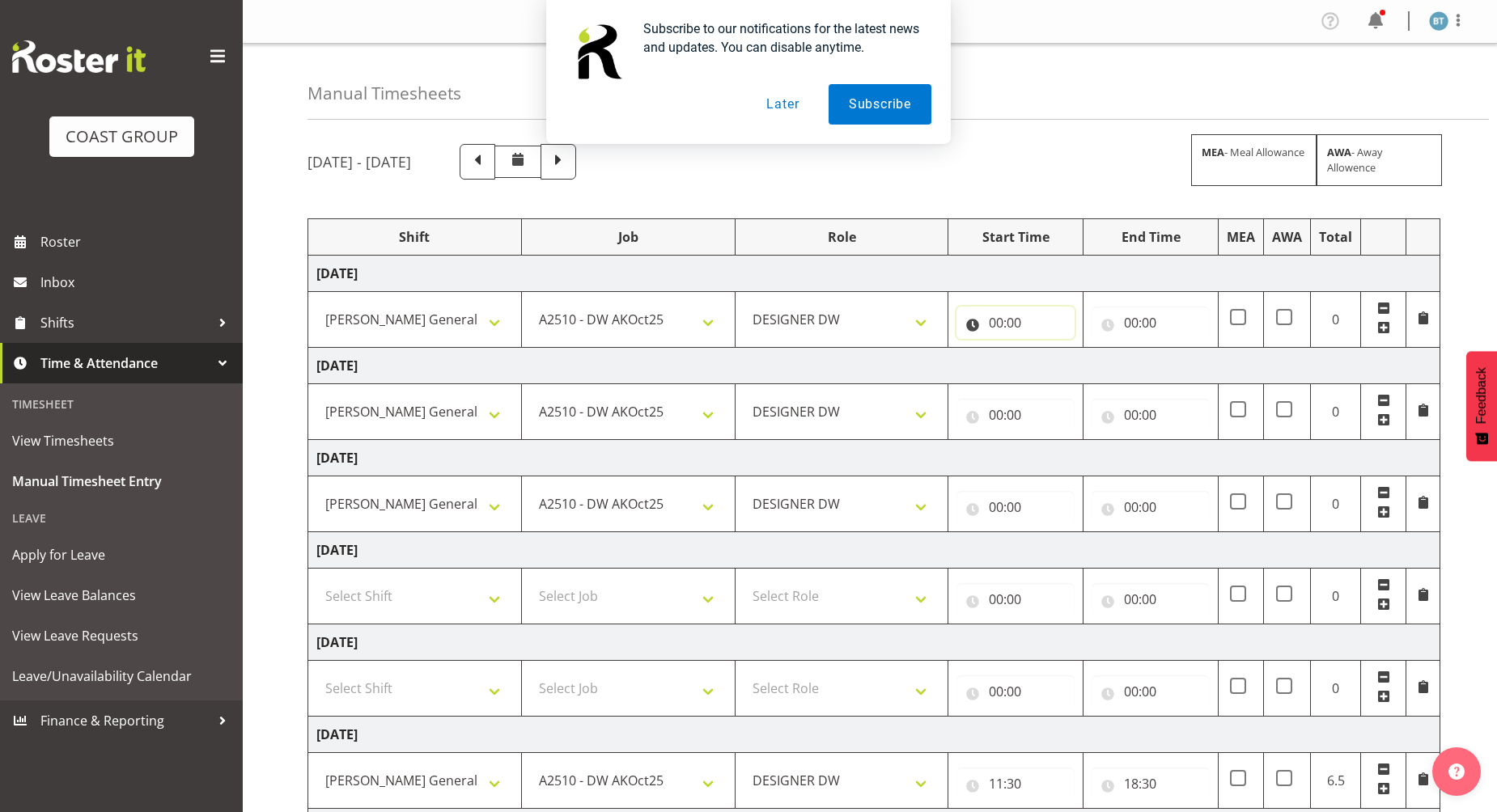
click at [998, 325] on input "00:00" at bounding box center [1015, 323] width 118 height 32
click at [1060, 361] on select "00 01 02 03 04 05 06 07 08 09 10 11 12 13 14 15 16 17 18 19 20 21 22 23" at bounding box center [1067, 365] width 36 height 32
select select "7"
click at [1049, 349] on select "00 01 02 03 04 05 06 07 08 09 10 11 12 13 14 15 16 17 18 19 20 21 22 23" at bounding box center [1067, 365] width 36 height 32
type input "07:00"
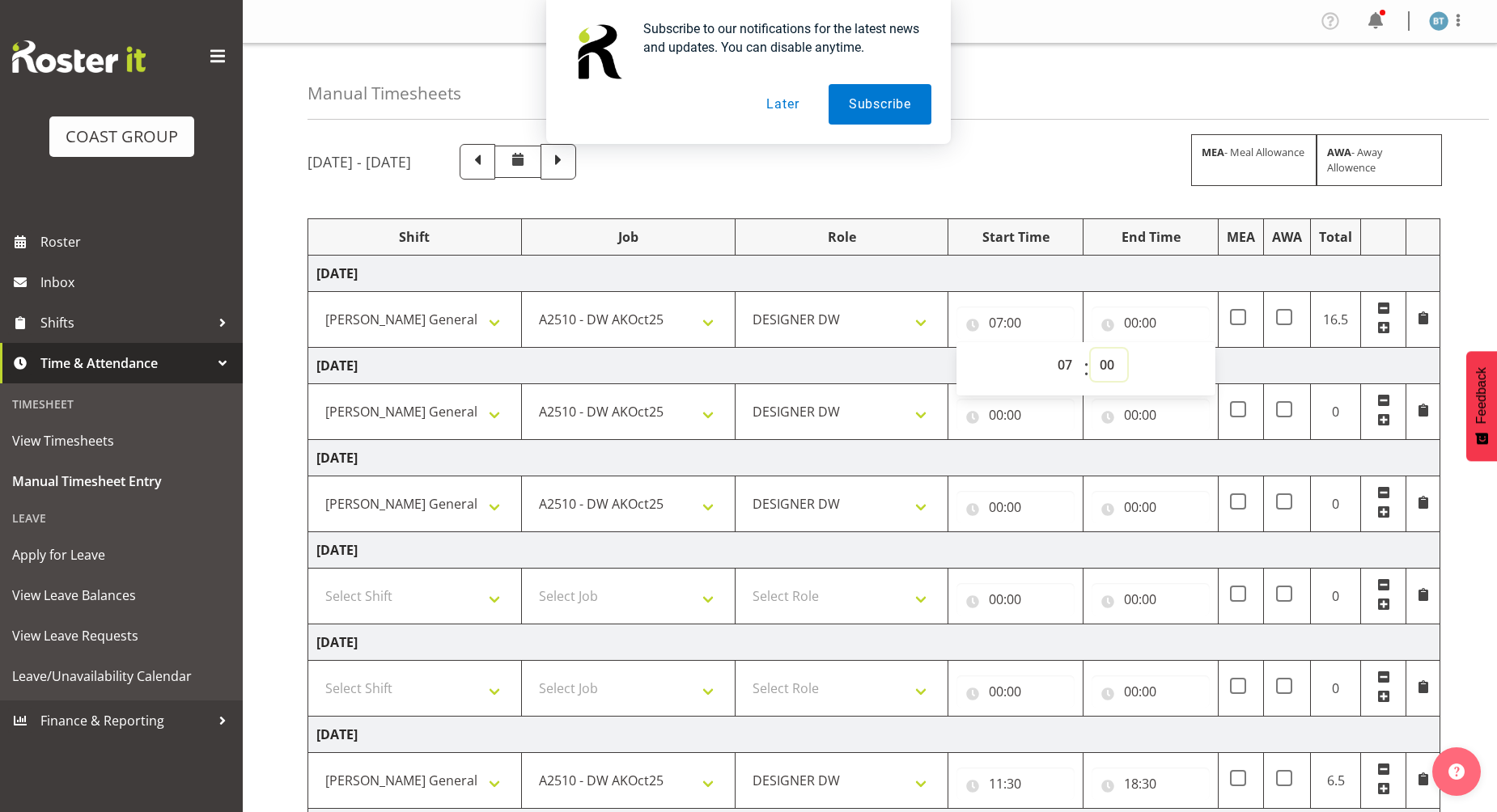
click at [1120, 363] on select "00 01 02 03 04 05 06 07 08 09 10 11 12 13 14 15 16 17 18 19 20 21 22 23 24 25 2…" at bounding box center [1109, 365] width 36 height 32
select select "30"
click at [1091, 349] on select "00 01 02 03 04 05 06 07 08 09 10 11 12 13 14 15 16 17 18 19 20 21 22 23 24 25 2…" at bounding box center [1109, 365] width 36 height 32
type input "07:30"
click at [1004, 167] on div "[DATE] - [DATE] MEA - Meal Allowance AWA - Away Allowence" at bounding box center [869, 162] width 1125 height 35
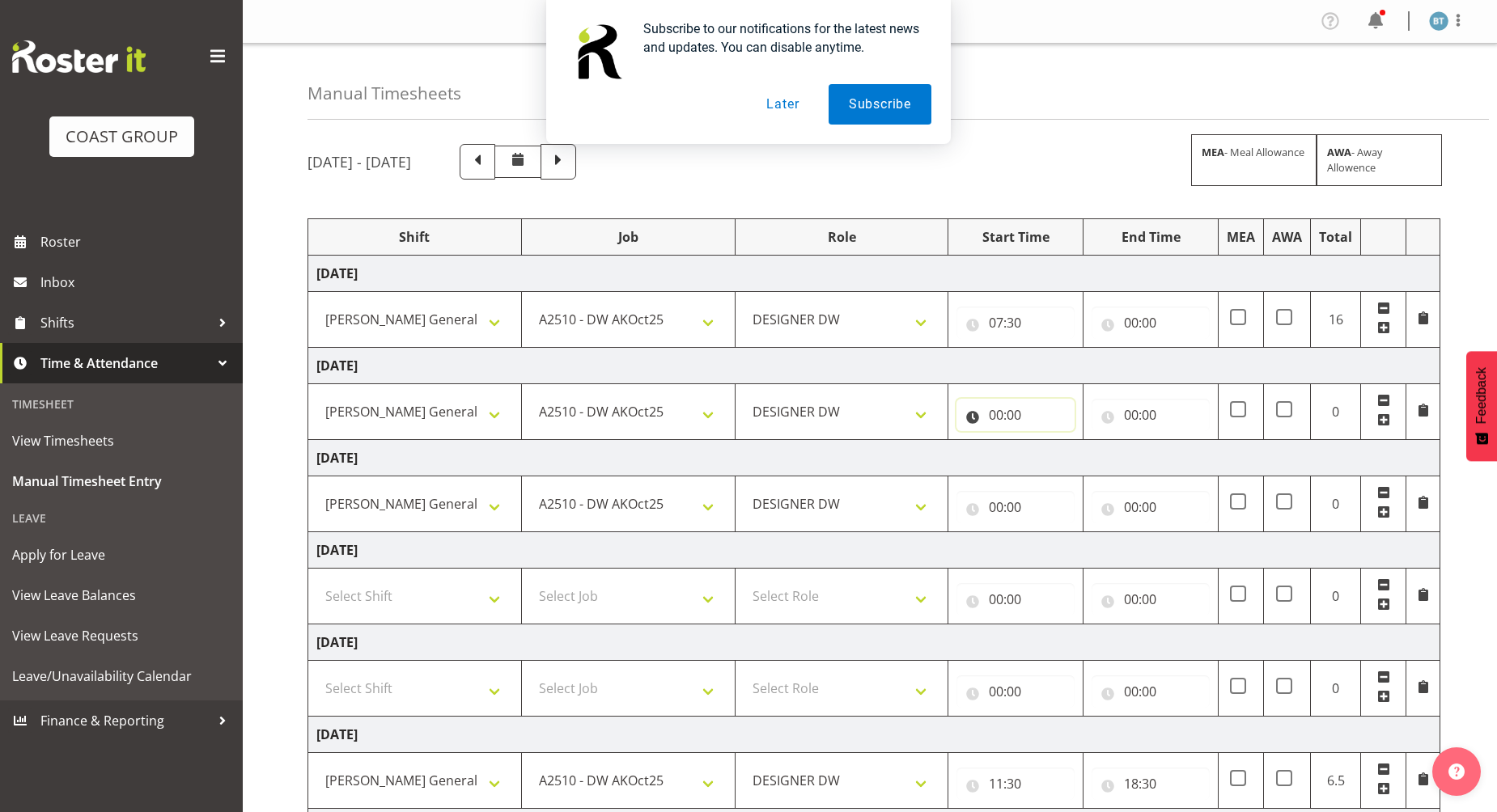
click at [997, 420] on input "00:00" at bounding box center [1015, 415] width 118 height 32
click at [876, 447] on td "[DATE]" at bounding box center [874, 458] width 1132 height 36
click at [998, 505] on input "00:00" at bounding box center [1015, 507] width 118 height 32
click at [1071, 551] on select "00 01 02 03 04 05 06 07 08 09 10 11 12 13 14 15 16 17 18 19 20 21 22 23" at bounding box center [1067, 549] width 36 height 32
select select "7"
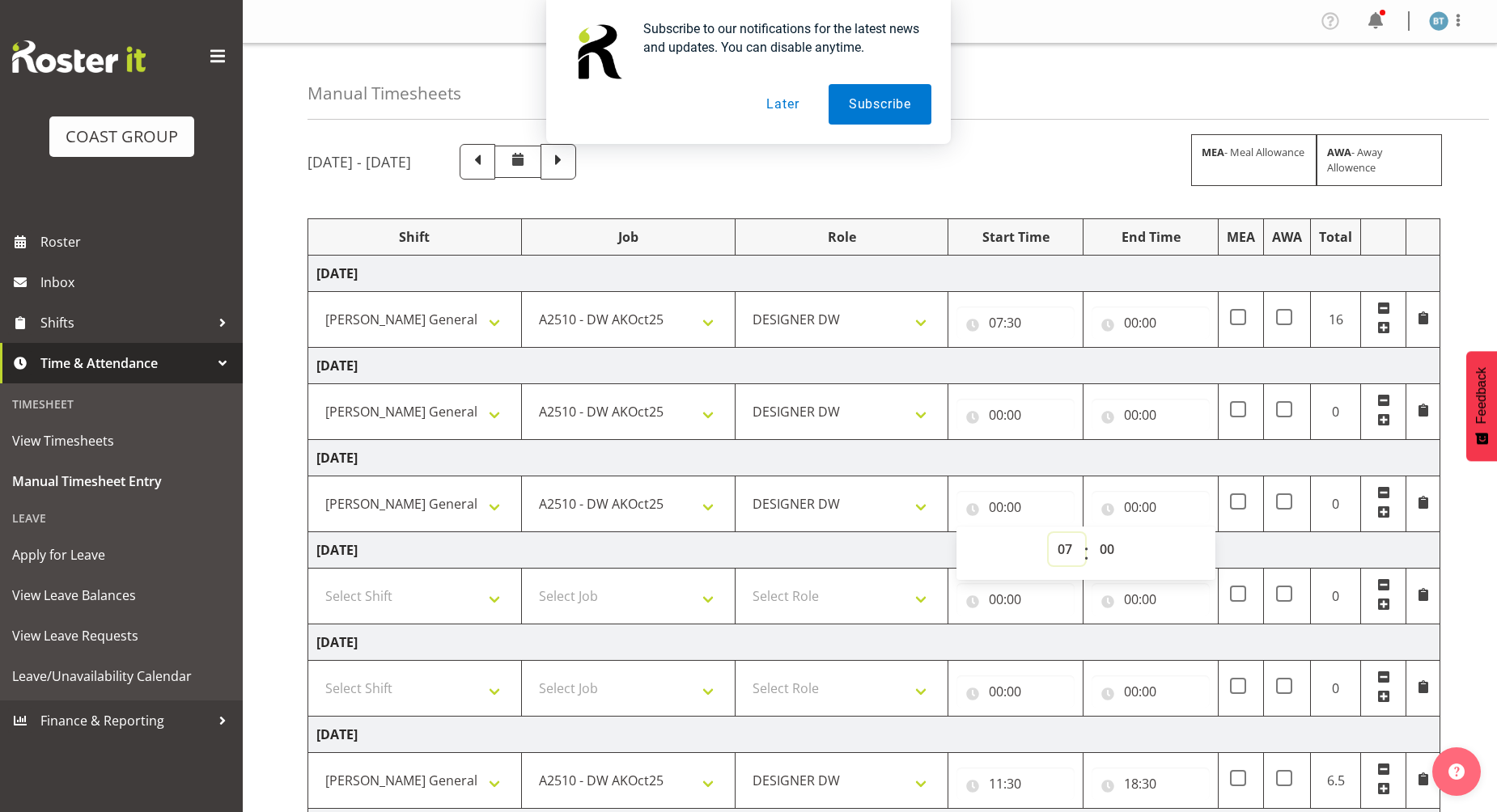
click at [1049, 533] on select "00 01 02 03 04 05 06 07 08 09 10 11 12 13 14 15 16 17 18 19 20 21 22 23" at bounding box center [1067, 549] width 36 height 32
type input "07:00"
click at [1133, 503] on input "00:00" at bounding box center [1151, 507] width 118 height 32
click at [1199, 555] on select "00 01 02 03 04 05 06 07 08 09 10 11 12 13 14 15 16 17 18 19 20 21 22 23" at bounding box center [1201, 549] width 36 height 32
select select "16"
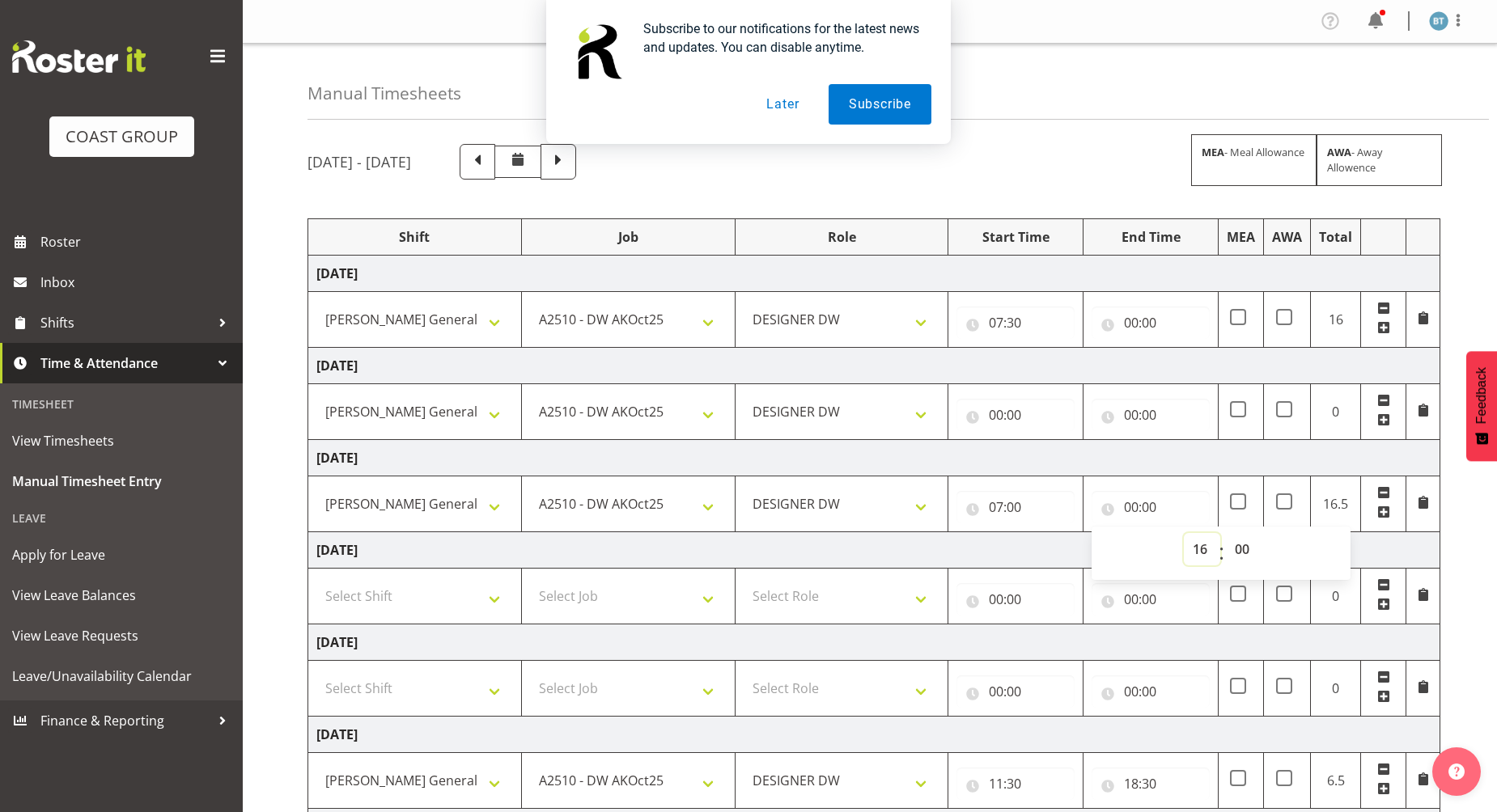
click at [1184, 533] on select "00 01 02 03 04 05 06 07 08 09 10 11 12 13 14 15 16 17 18 19 20 21 22 23" at bounding box center [1201, 549] width 36 height 32
type input "16:00"
drag, startPoint x: 1003, startPoint y: 409, endPoint x: 994, endPoint y: 416, distance: 11.4
click at [1002, 409] on input "00:00" at bounding box center [1015, 415] width 118 height 32
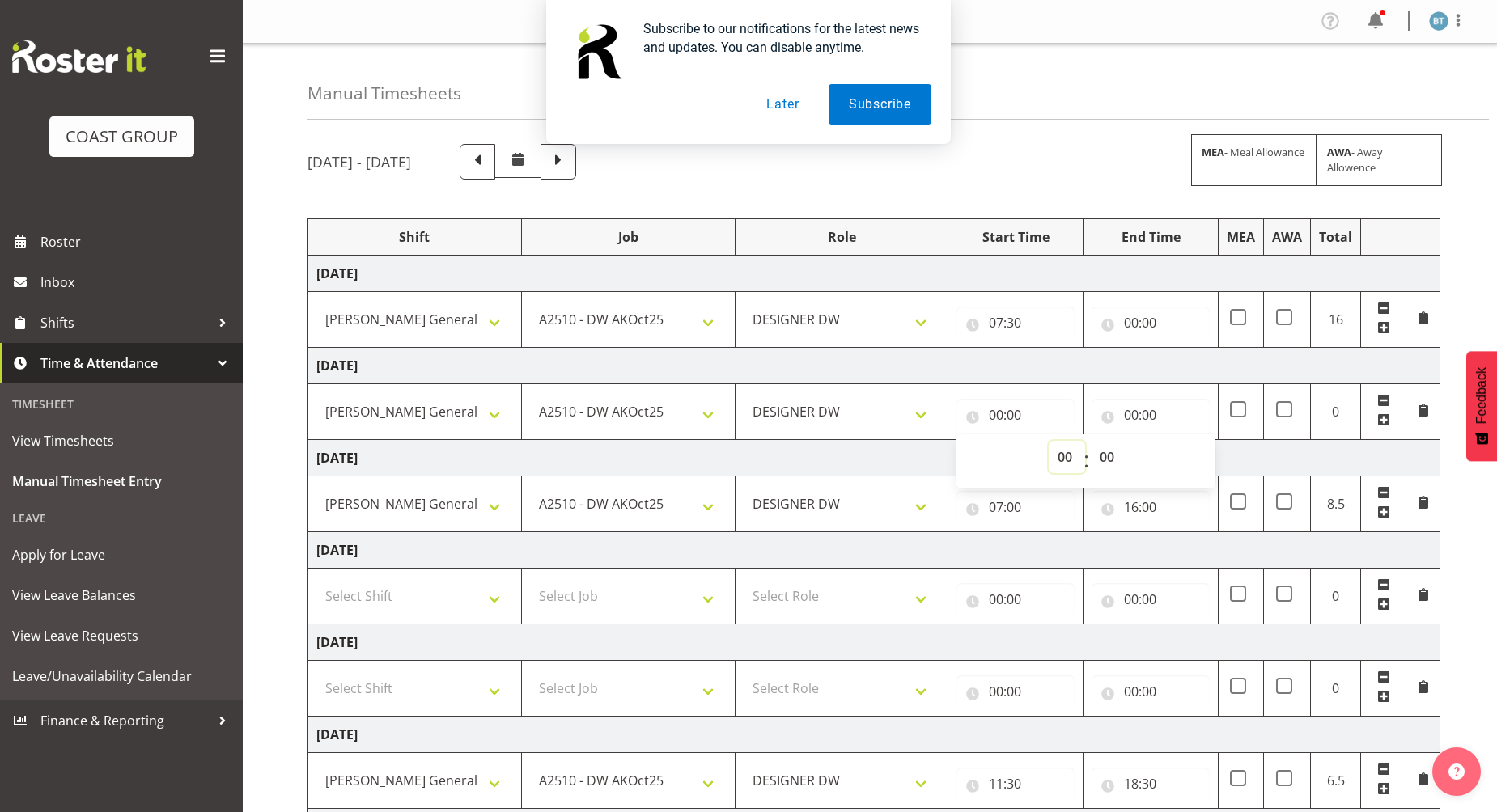
click at [1069, 462] on select "00 01 02 03 04 05 06 07 08 09 10 11 12 13 14 15 16 17 18 19 20 21 22 23" at bounding box center [1067, 457] width 36 height 32
select select "6"
click at [1049, 441] on select "00 01 02 03 04 05 06 07 08 09 10 11 12 13 14 15 16 17 18 19 20 21 22 23" at bounding box center [1067, 457] width 36 height 32
type input "06:00"
click at [1107, 465] on select "00 01 02 03 04 05 06 07 08 09 10 11 12 13 14 15 16 17 18 19 20 21 22 23 24 25 2…" at bounding box center [1109, 457] width 36 height 32
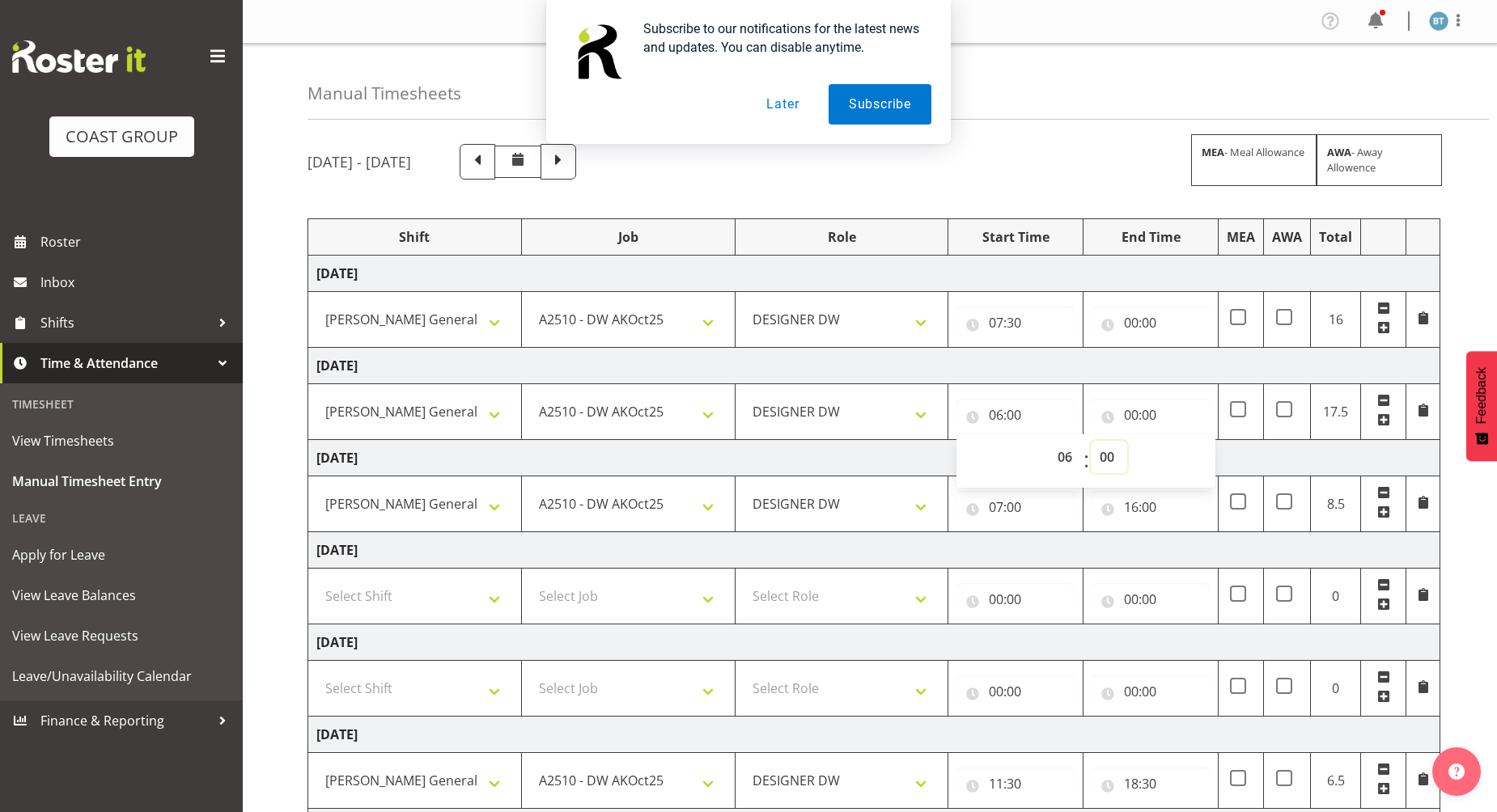
select select "30"
click at [1091, 441] on select "00 01 02 03 04 05 06 07 08 09 10 11 12 13 14 15 16 17 18 19 20 21 22 23 24 25 2…" at bounding box center [1109, 457] width 36 height 32
type input "06:30"
click at [1138, 416] on input "00:00" at bounding box center [1151, 415] width 118 height 32
click at [1207, 456] on select "00 01 02 03 04 05 06 07 08 09 10 11 12 13 14 15 16 17 18 19 20 21 22 23" at bounding box center [1201, 457] width 36 height 32
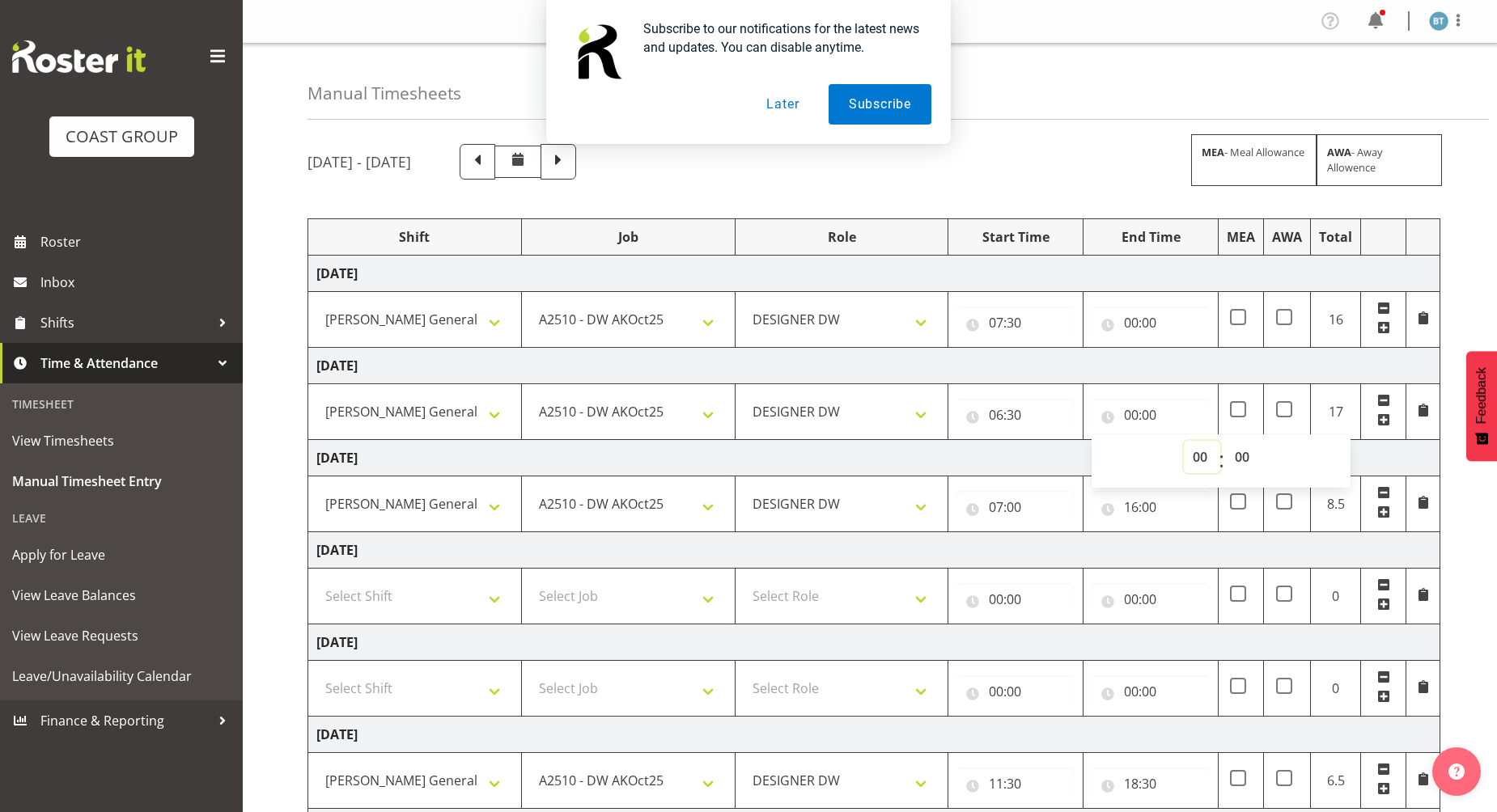
select select "16"
click at [1184, 441] on select "00 01 02 03 04 05 06 07 08 09 10 11 12 13 14 15 16 17 18 19 20 21 22 23" at bounding box center [1201, 457] width 36 height 32
type input "16:00"
click at [1163, 378] on td "[DATE]" at bounding box center [874, 366] width 1132 height 36
click at [1115, 315] on input "00:00" at bounding box center [1151, 323] width 118 height 32
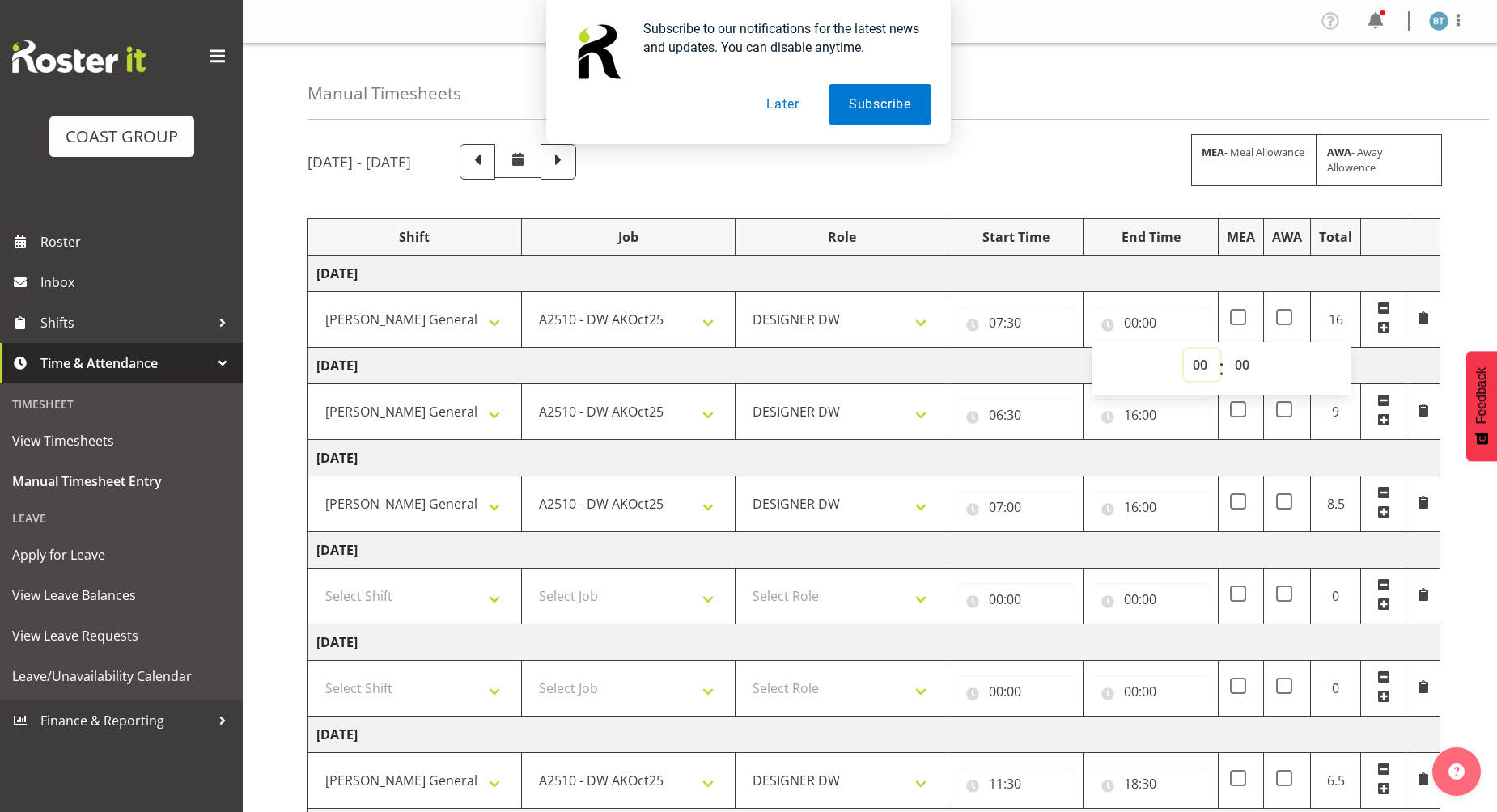
click at [1198, 361] on select "00 01 02 03 04 05 06 07 08 09 10 11 12 13 14 15 16 17 18 19 20 21 22 23" at bounding box center [1201, 365] width 36 height 32
select select "17"
click at [1184, 349] on select "00 01 02 03 04 05 06 07 08 09 10 11 12 13 14 15 16 17 18 19 20 21 22 23" at bounding box center [1201, 365] width 36 height 32
type input "17:00"
click at [1246, 368] on select "00 01 02 03 04 05 06 07 08 09 10 11 12 13 14 15 16 17 18 19 20 21 22 23 24 25 2…" at bounding box center [1243, 365] width 36 height 32
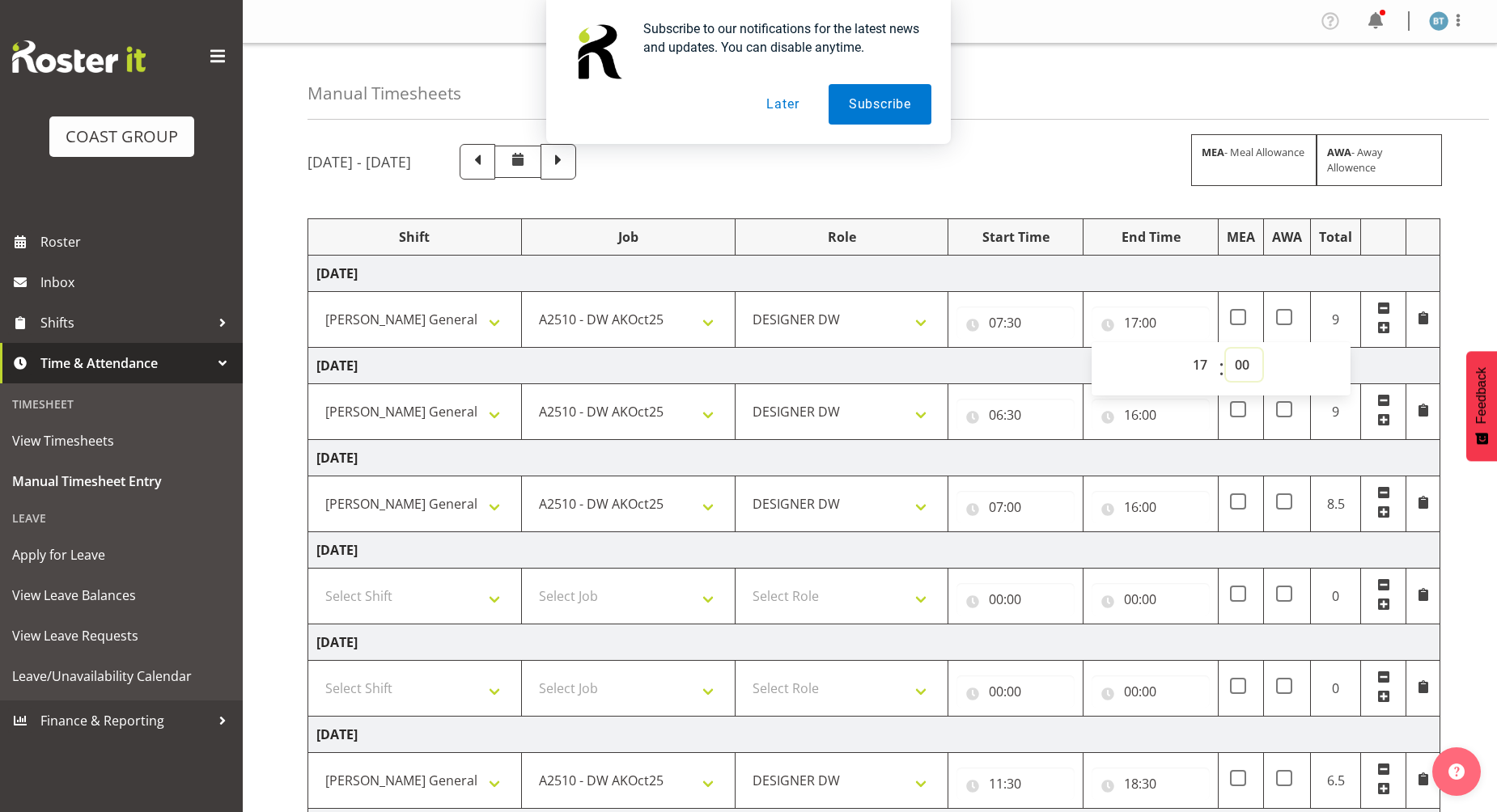
select select "30"
click at [1226, 349] on select "00 01 02 03 04 05 06 07 08 09 10 11 12 13 14 15 16 17 18 19 20 21 22 23 24 25 2…" at bounding box center [1243, 365] width 36 height 32
type input "17:30"
click at [1045, 366] on td "[DATE]" at bounding box center [874, 366] width 1132 height 36
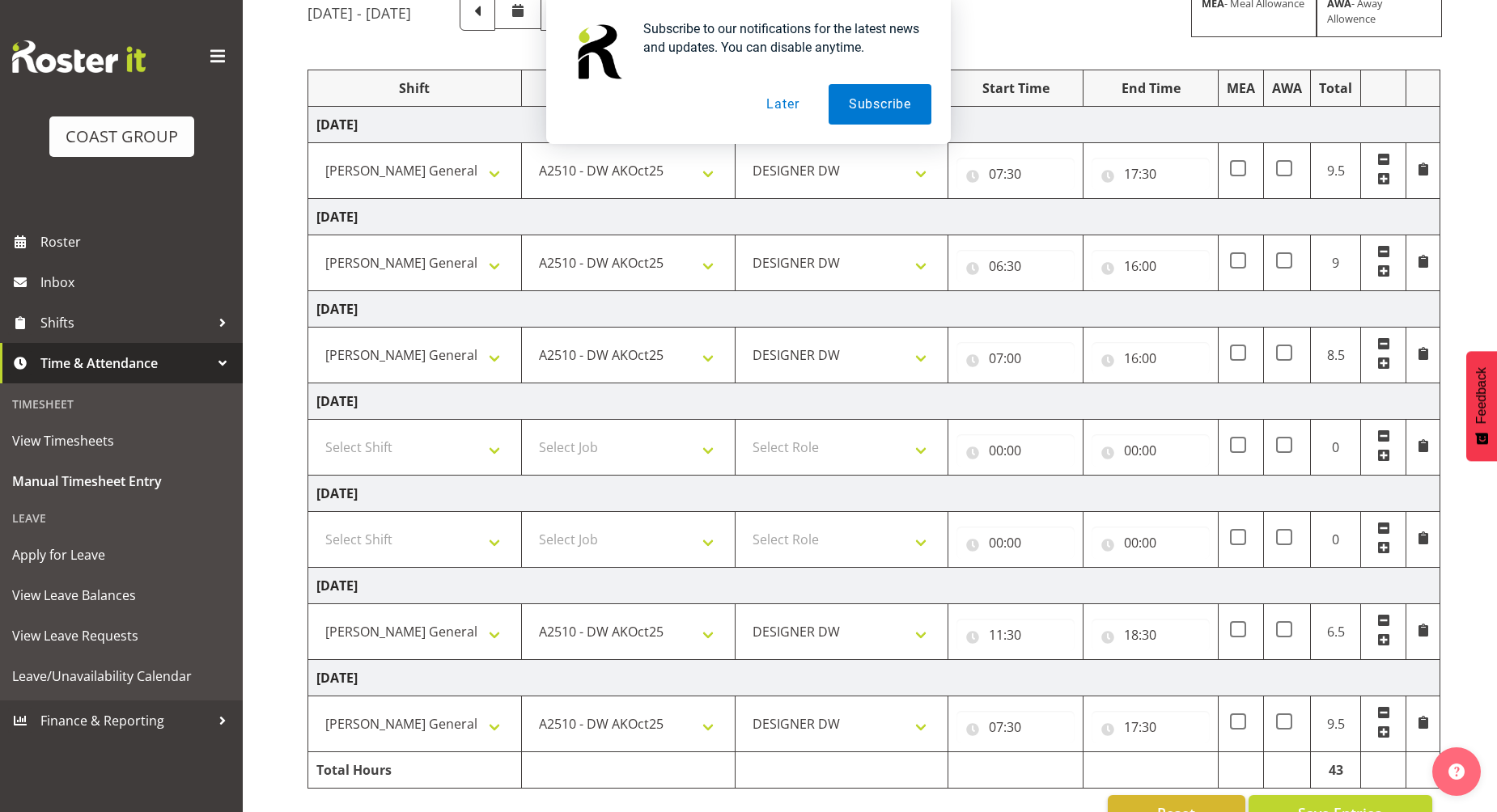
scroll to position [195, 0]
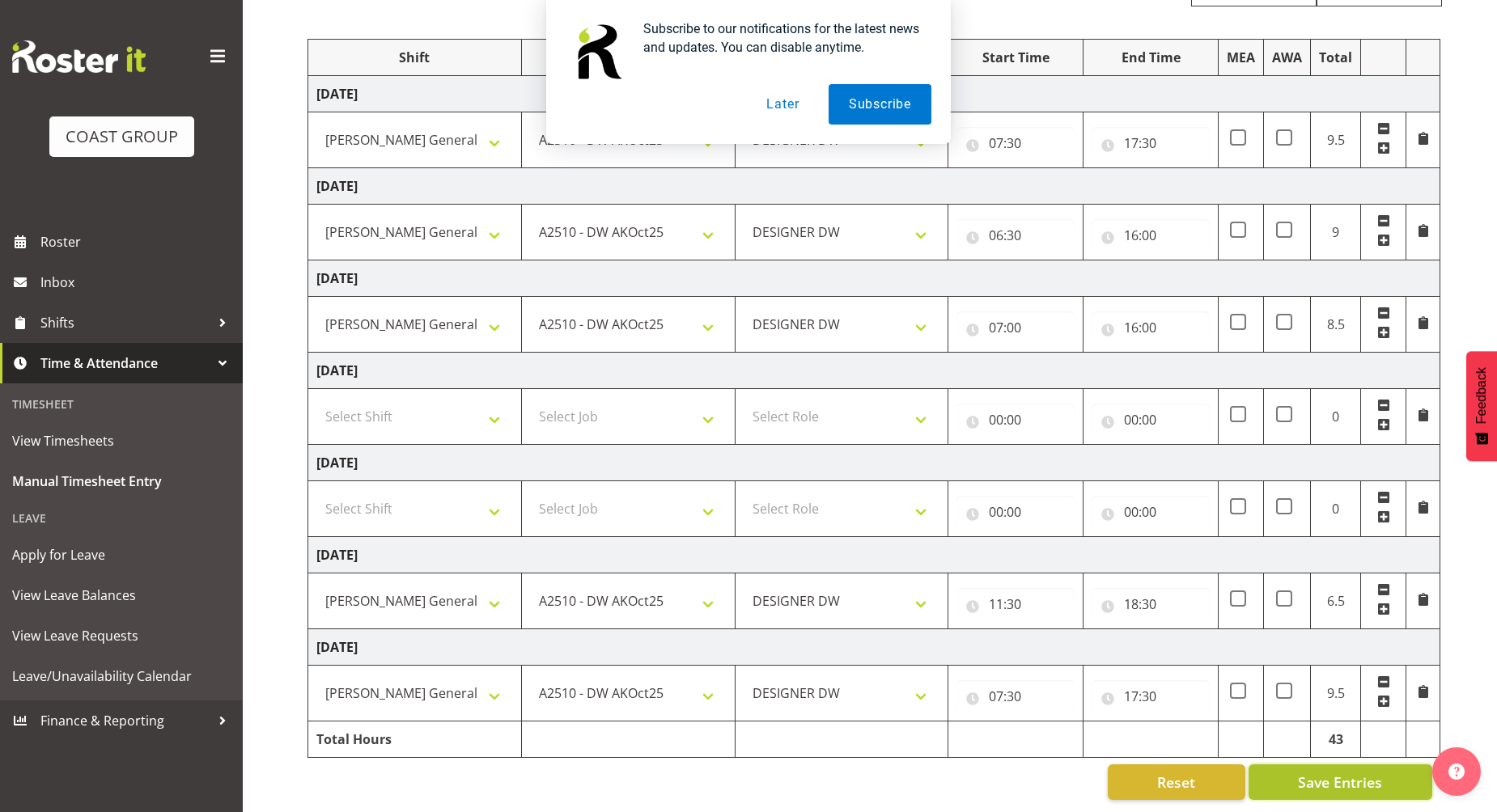
click at [1318, 772] on span "Save Entries" at bounding box center [1340, 782] width 84 height 21
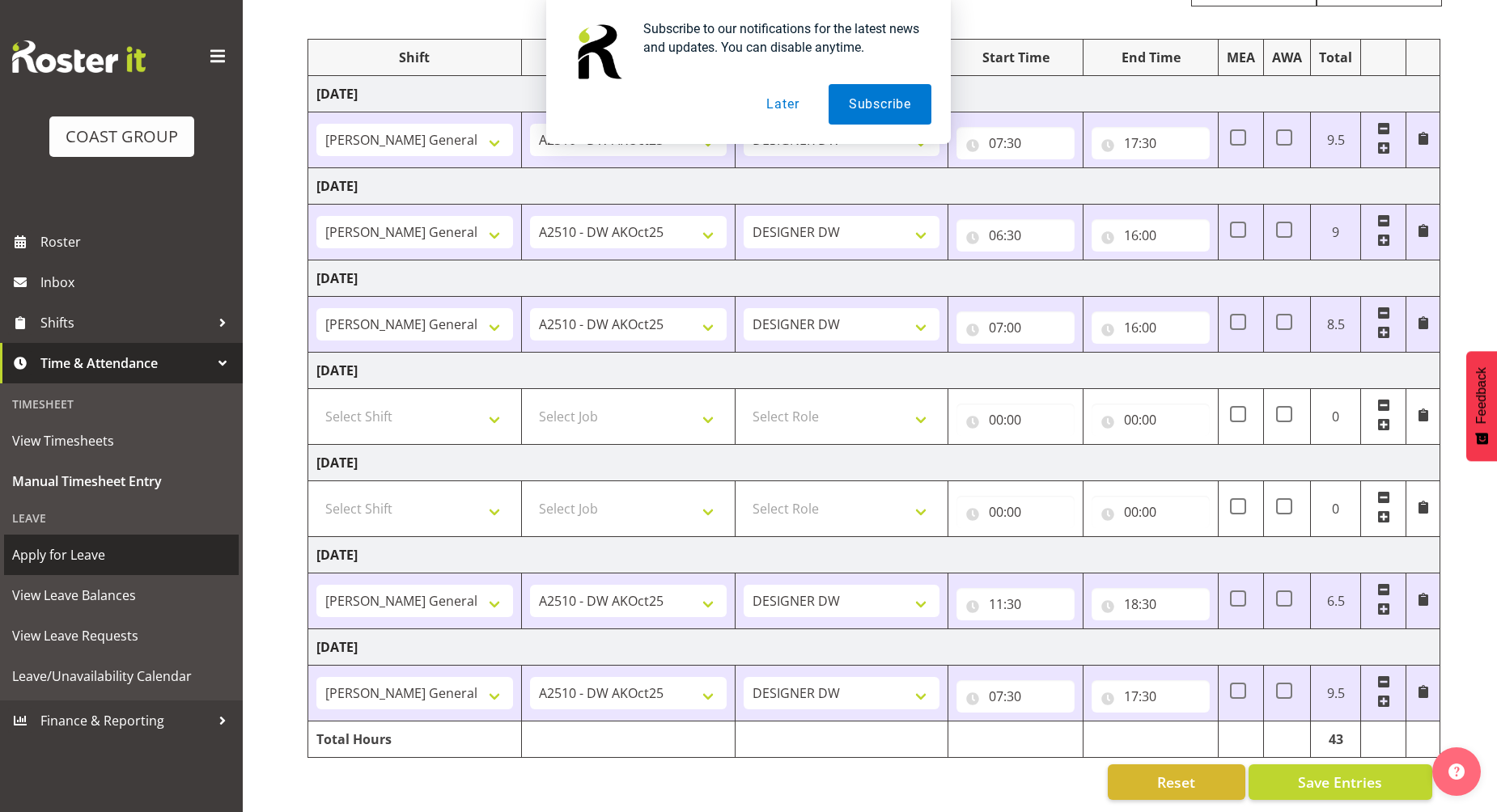
click at [136, 562] on span "Apply for Leave" at bounding box center [120, 555] width 218 height 24
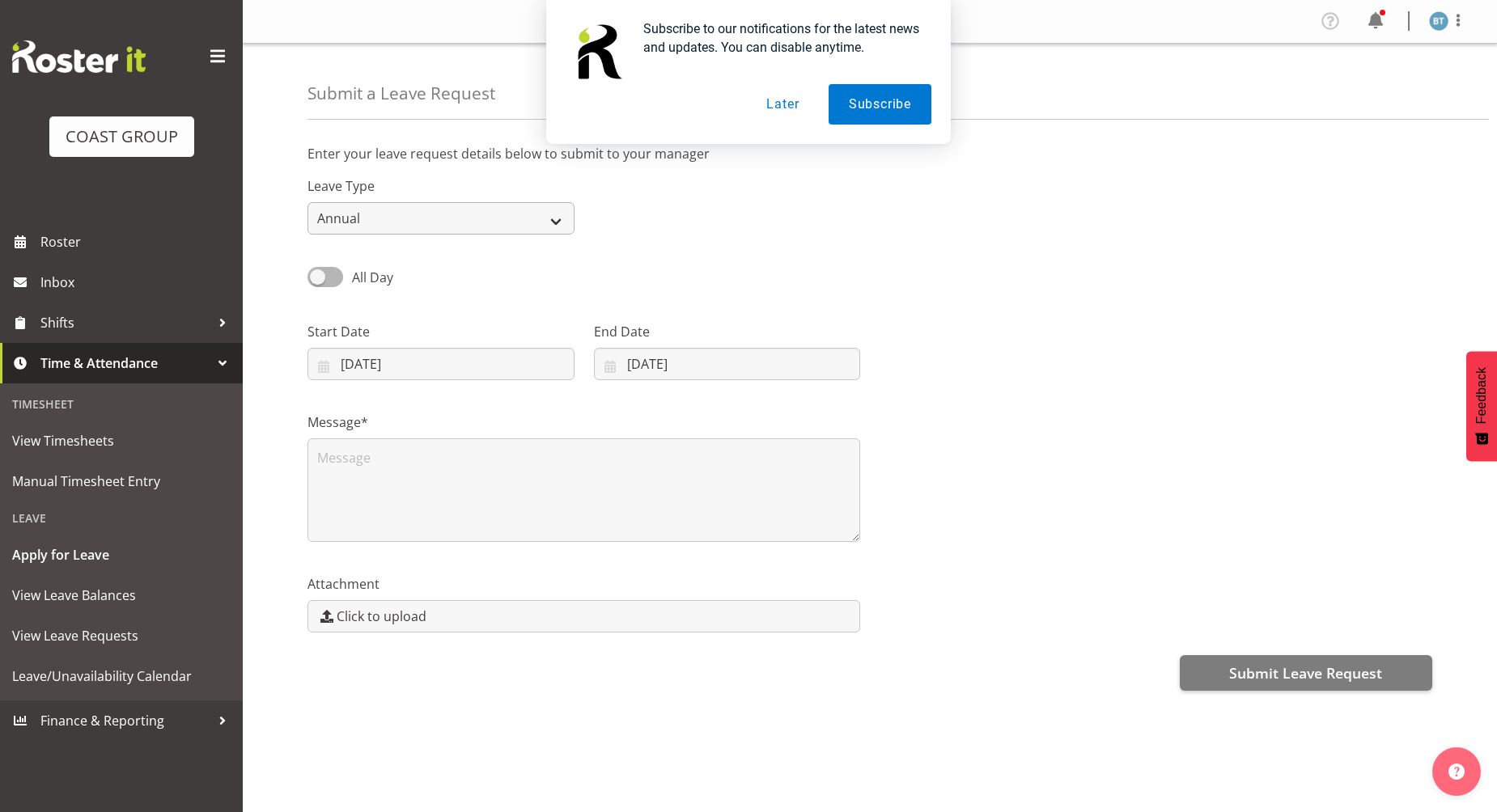
select select "Day In [GEOGRAPHIC_DATA]"
click at [307, 202] on select "Annual Sick Leave Without Pay Bereavement Domestic Violence Parental Jury Servi…" at bounding box center [441, 218] width 267 height 32
click at [352, 368] on input "08/10/2025" at bounding box center [441, 364] width 267 height 32
click at [509, 560] on span "17" at bounding box center [505, 557] width 13 height 15
type input "17/10/2025"
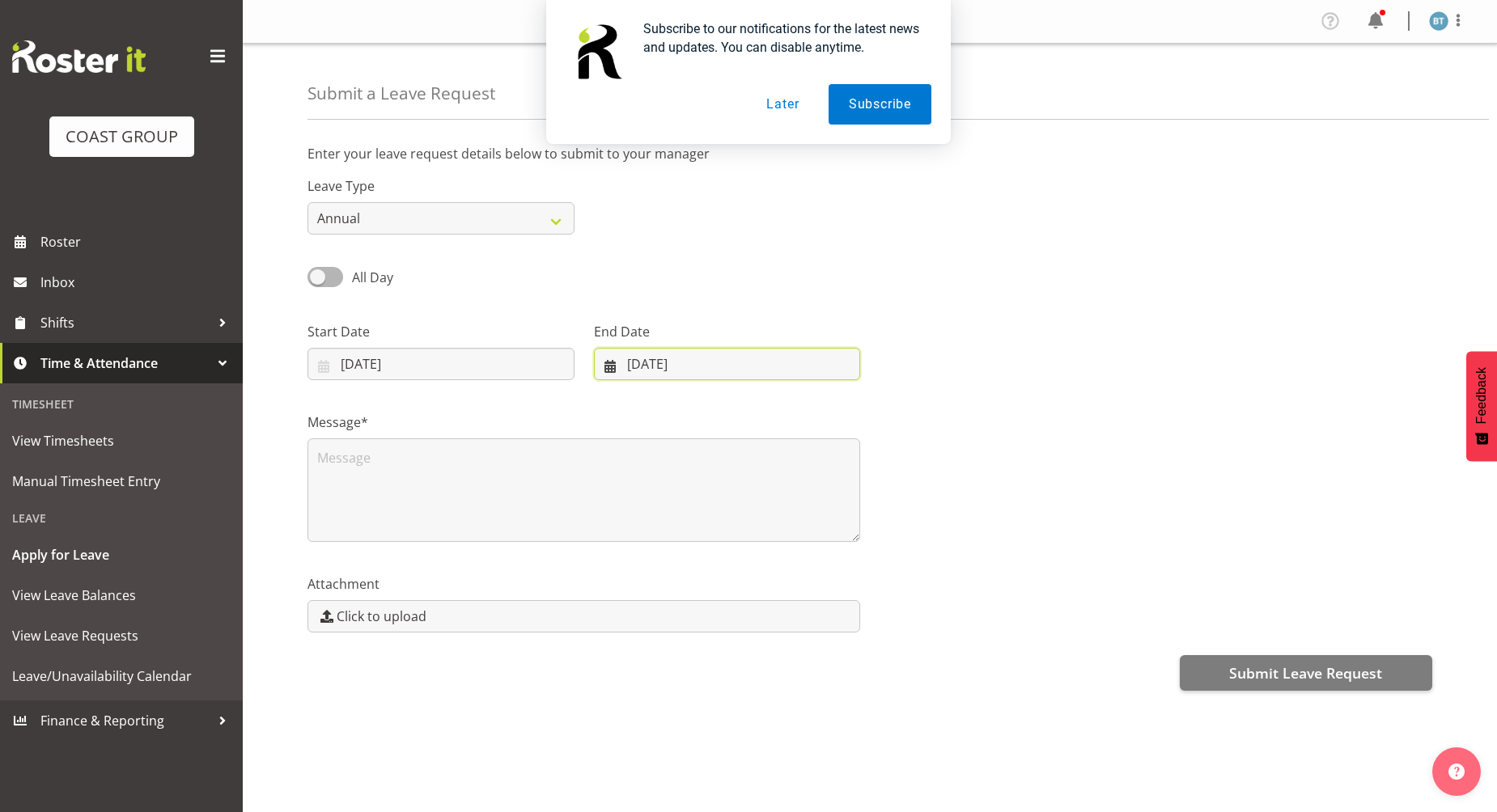
click at [640, 367] on input "08/10/2025" at bounding box center [727, 364] width 267 height 32
click at [633, 589] on link "19" at bounding box center [626, 587] width 32 height 30
type input "19/10/2025"
click at [1045, 307] on div at bounding box center [1156, 345] width 572 height 91
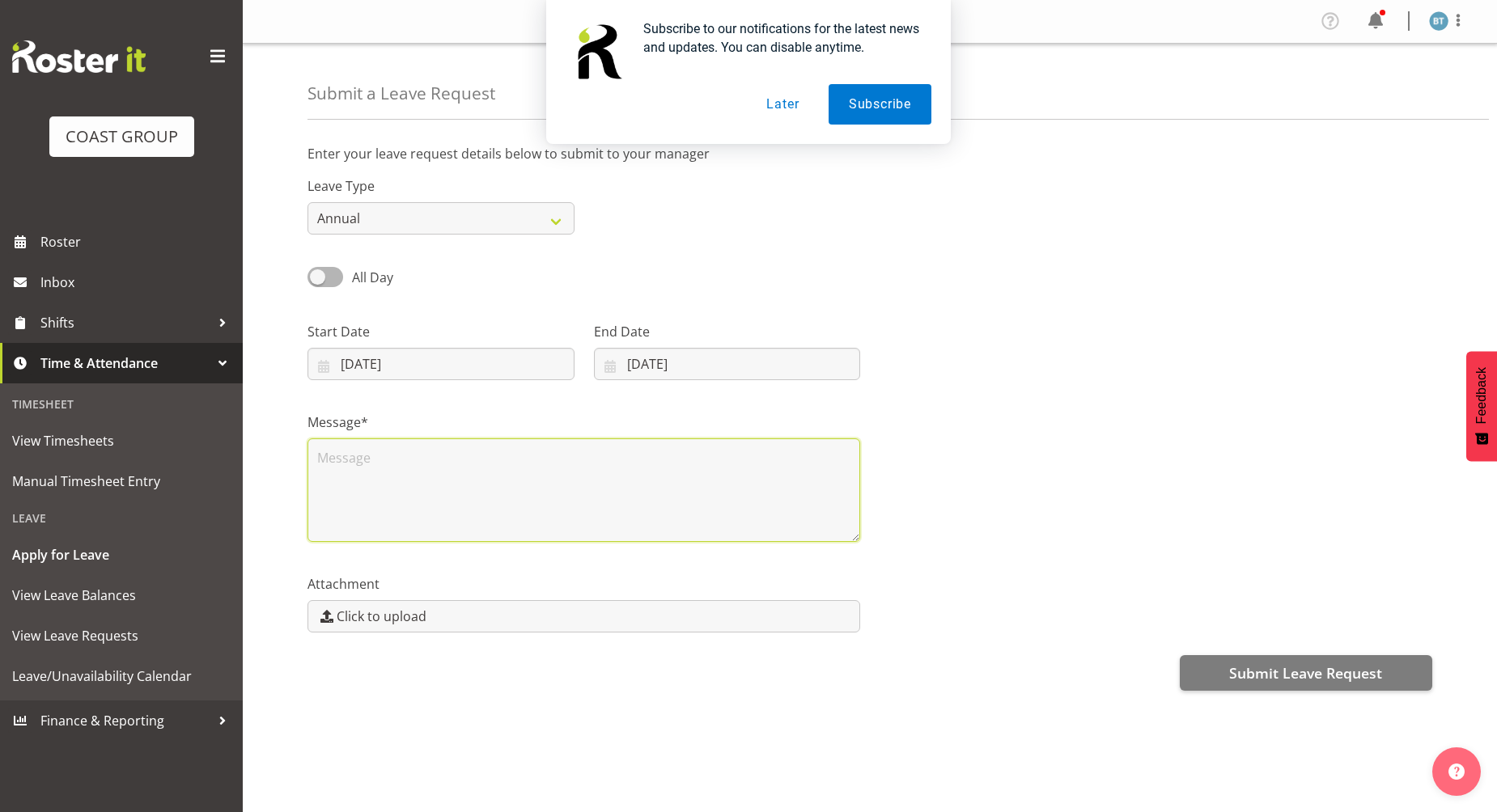
click at [477, 457] on textarea at bounding box center [584, 490] width 553 height 104
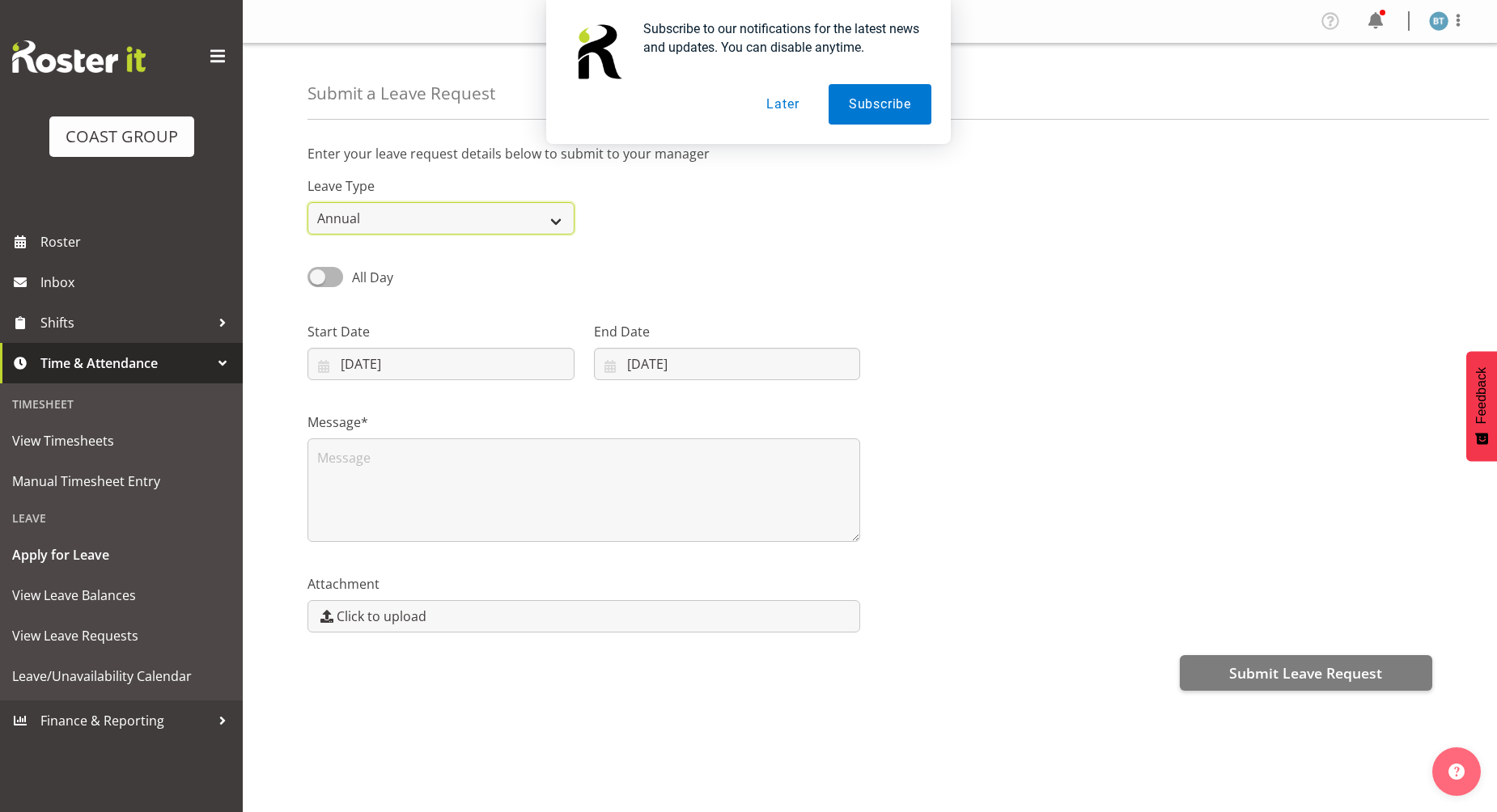
click at [402, 216] on select "Annual Sick Leave Without Pay Bereavement Domestic Violence Parental Jury Servi…" at bounding box center [441, 218] width 267 height 32
select select "Annual"
click at [307, 202] on select "Annual Sick Leave Without Pay Bereavement Domestic Violence Parental Jury Servi…" at bounding box center [441, 218] width 267 height 32
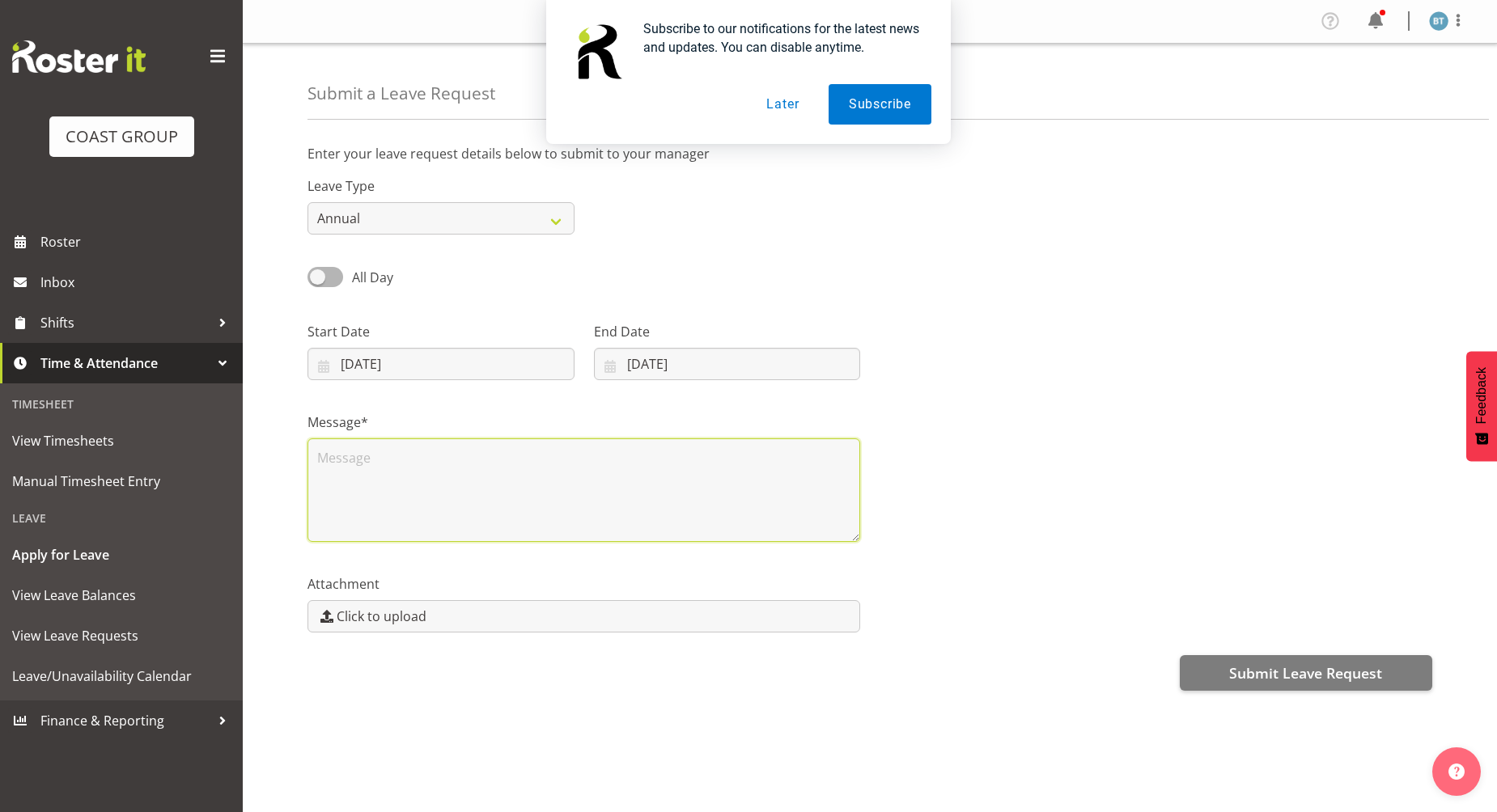
click at [399, 461] on textarea at bounding box center [584, 490] width 553 height 104
type textarea "Leave request for Friday the 17th and Monday the 19th of October"
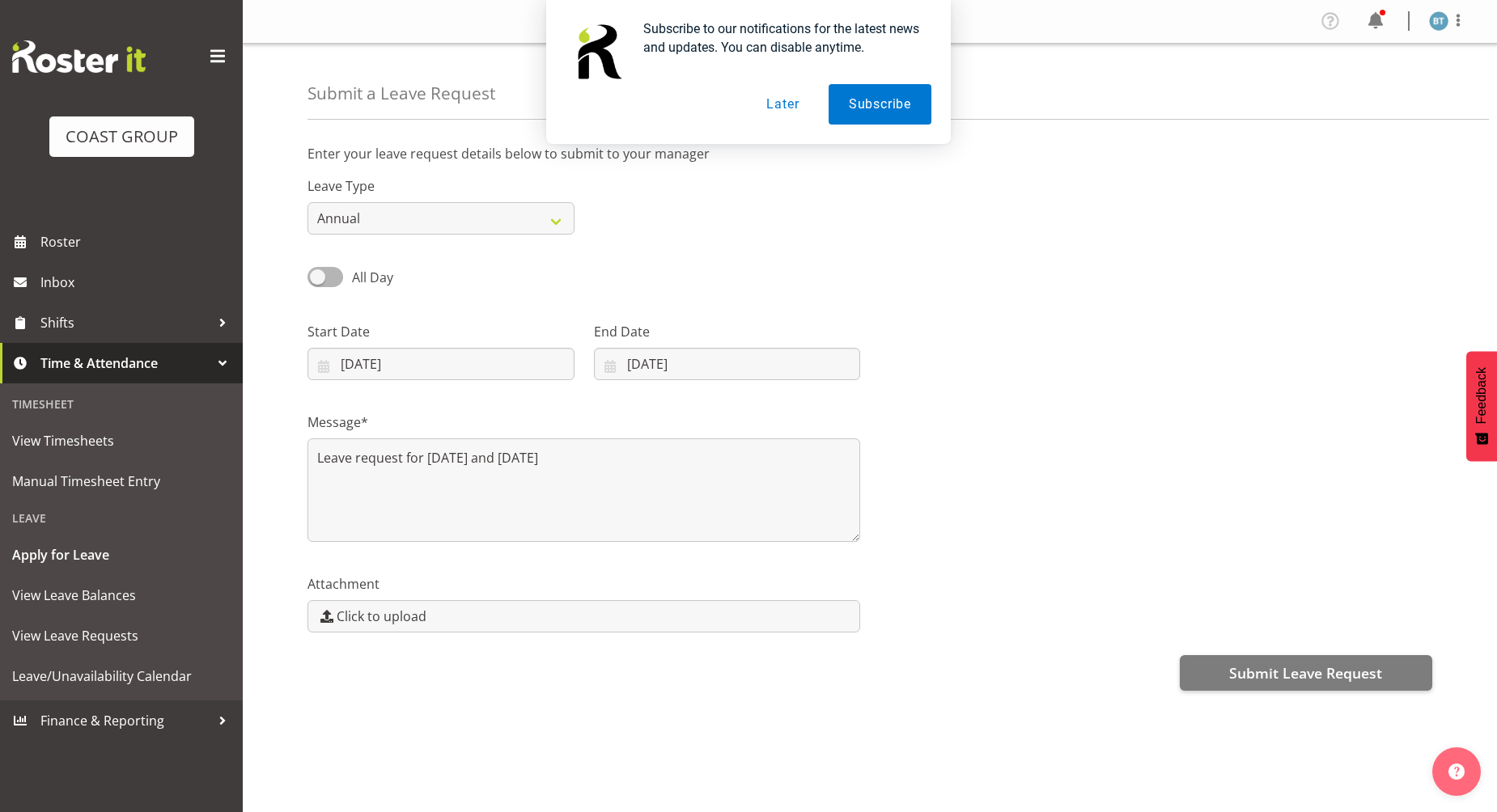
click at [1288, 705] on div "Enter your leave request details below to submit to your manager Leave Type Ann…" at bounding box center [902, 456] width 1190 height 647
click at [1285, 676] on span "Submit Leave Request" at bounding box center [1306, 673] width 153 height 21
